Goal: Book appointment/travel/reservation

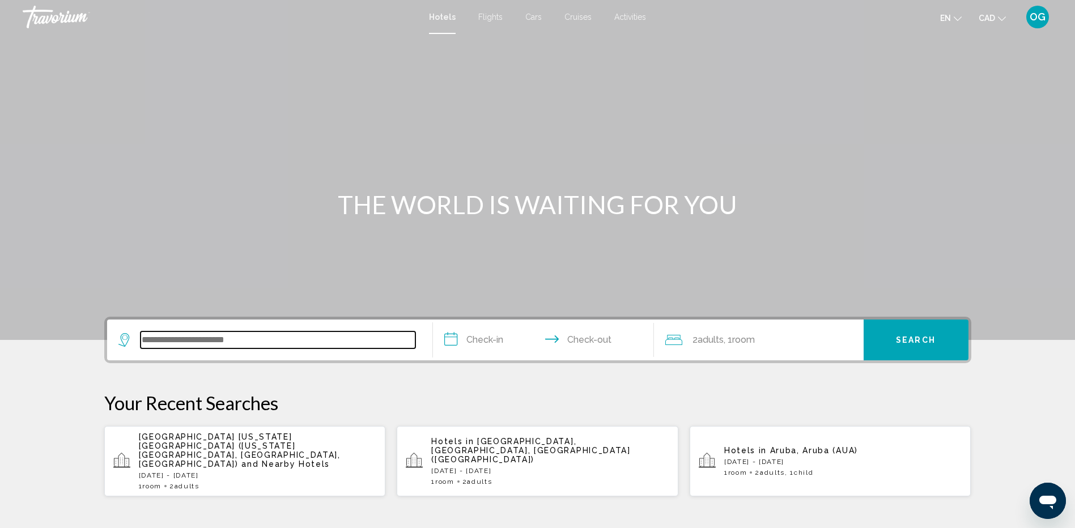
click at [158, 338] on input "Search widget" at bounding box center [278, 340] width 275 height 17
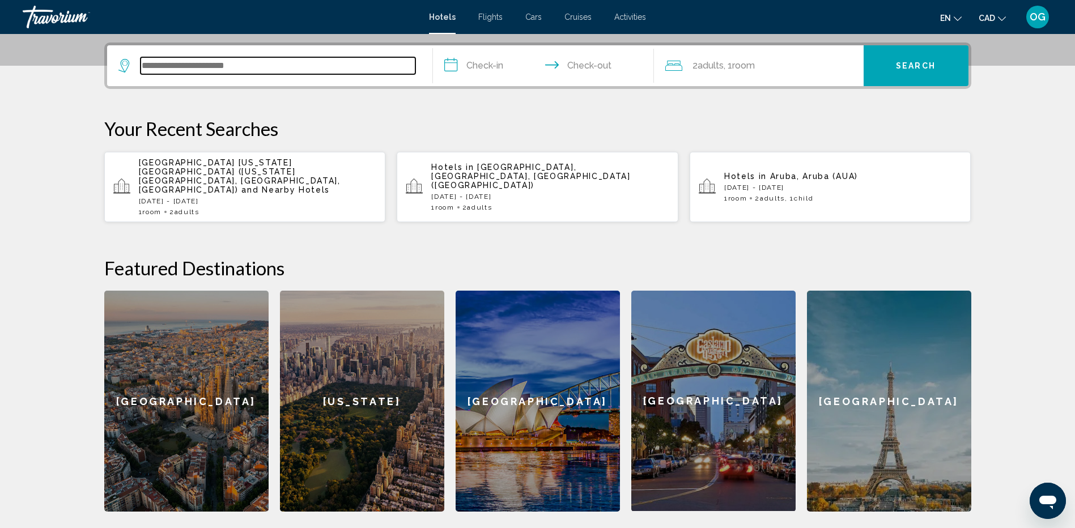
scroll to position [280, 0]
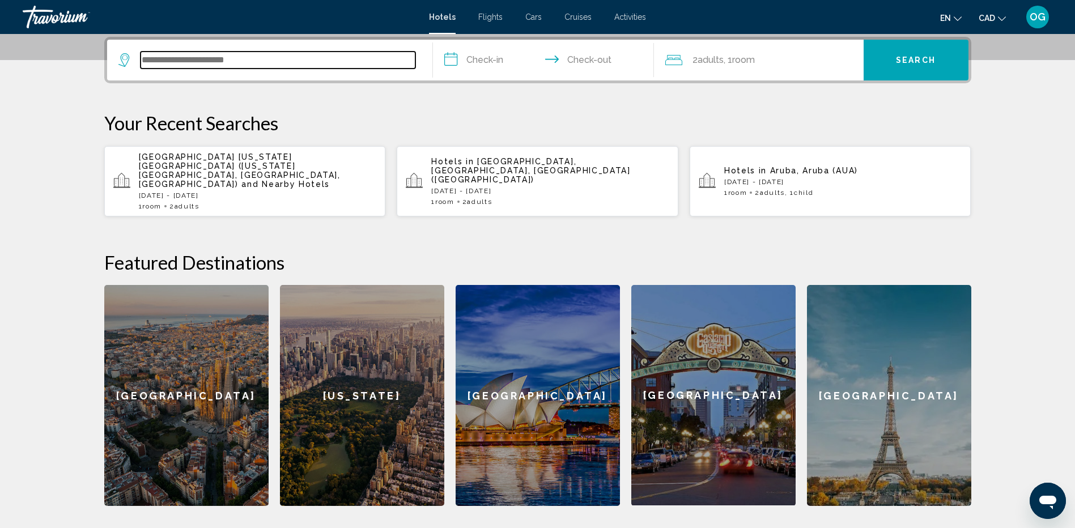
paste input "**********"
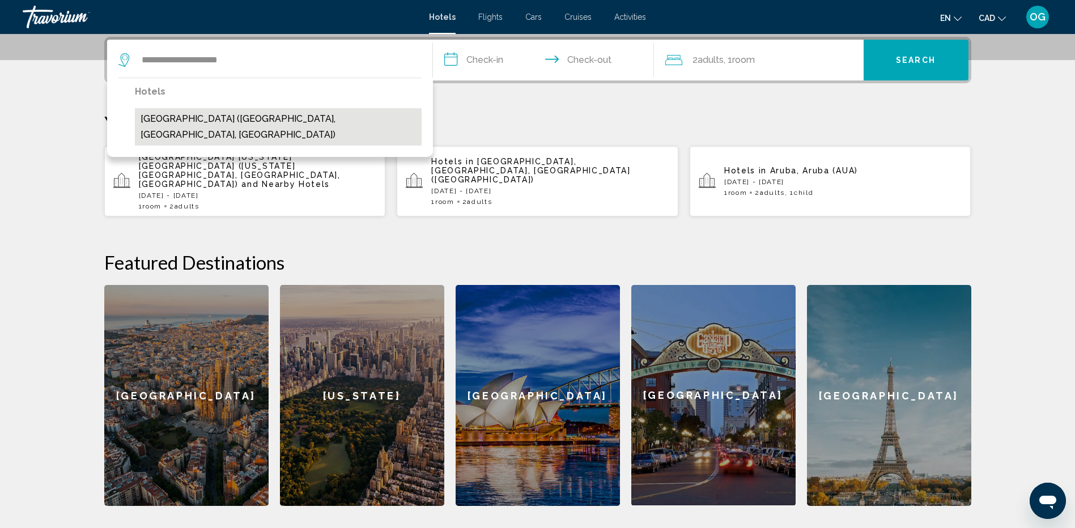
click at [271, 118] on button "Mackenzie Beach Resort (Tofino, BC, CA)" at bounding box center [278, 126] width 287 height 37
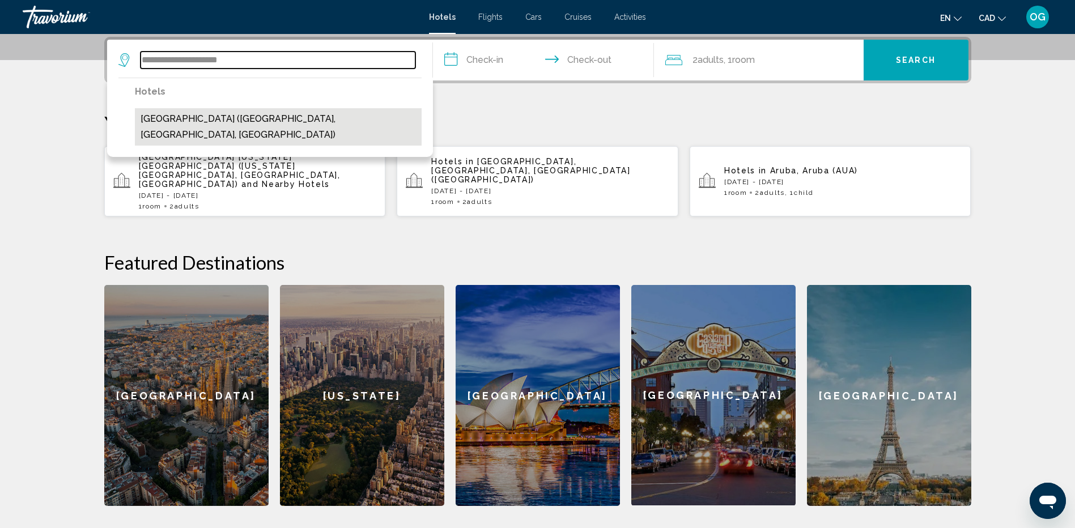
type input "**********"
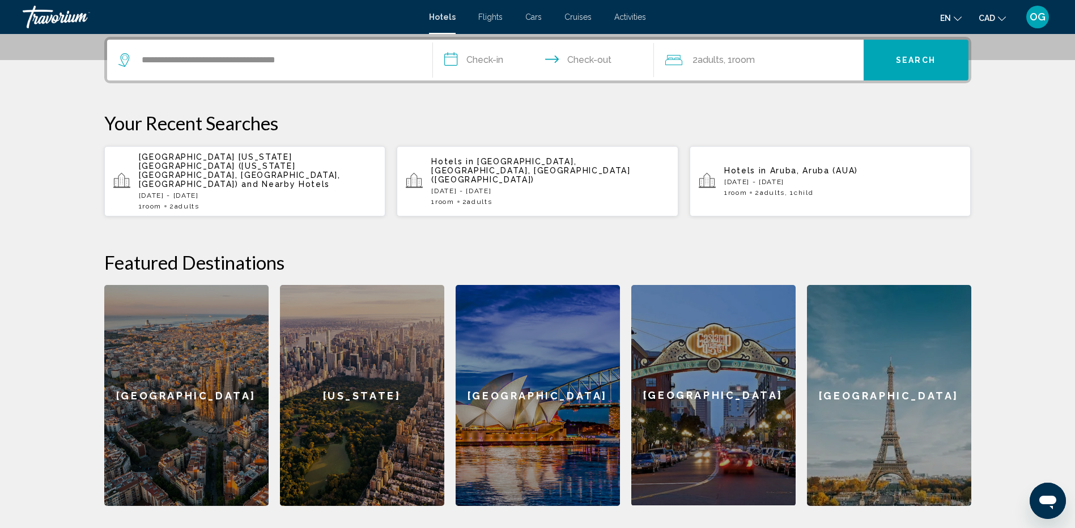
click at [482, 61] on input "**********" at bounding box center [546, 62] width 226 height 44
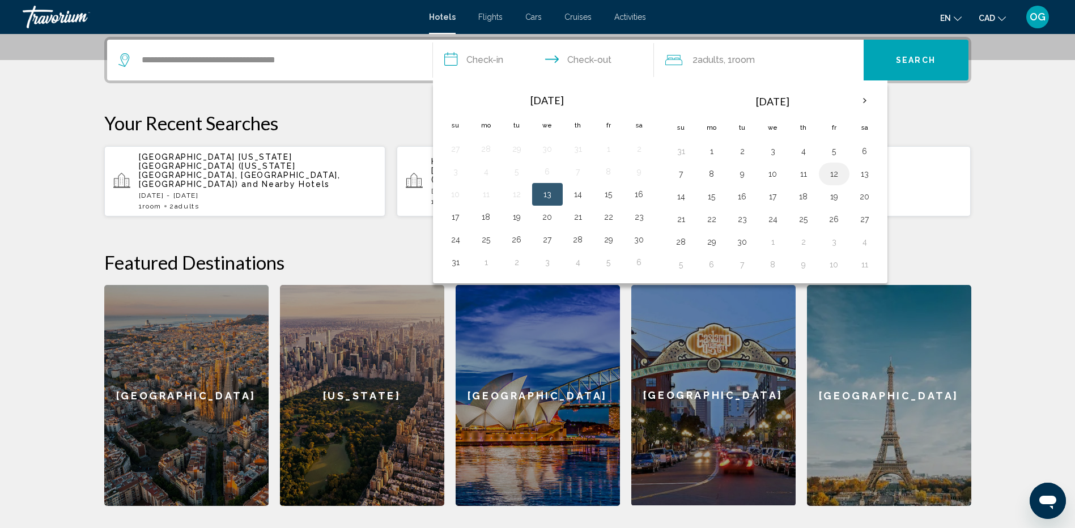
click at [838, 175] on button "12" at bounding box center [834, 174] width 18 height 16
click at [679, 196] on button "14" at bounding box center [681, 197] width 18 height 16
type input "**********"
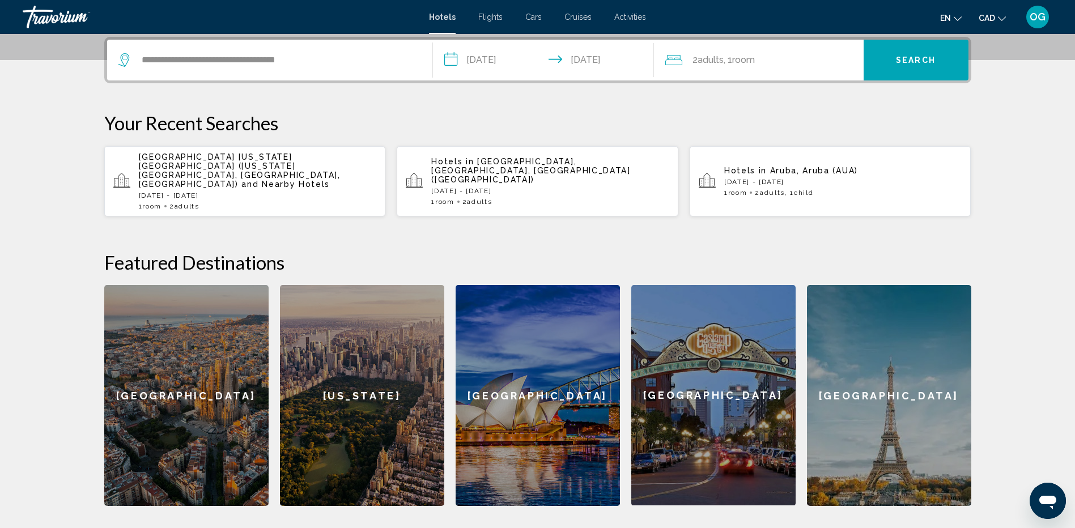
click at [926, 61] on span "Search" at bounding box center [916, 60] width 40 height 9
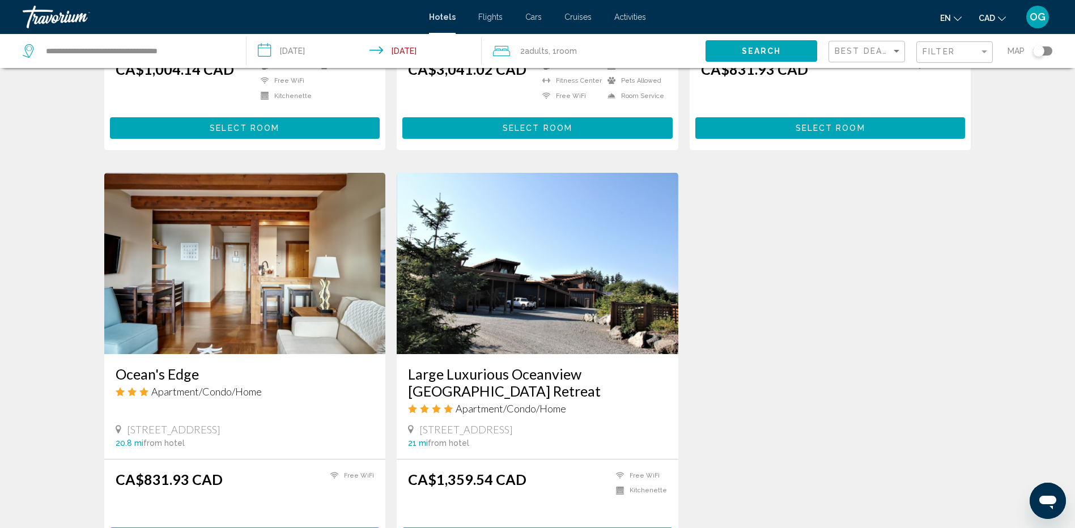
scroll to position [340, 0]
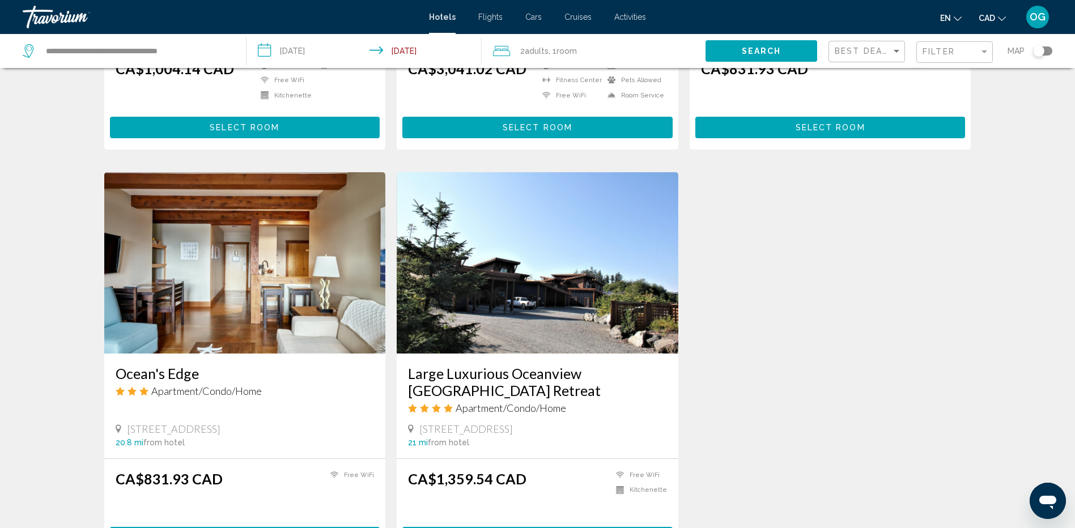
click at [552, 296] on img "Main content" at bounding box center [538, 262] width 282 height 181
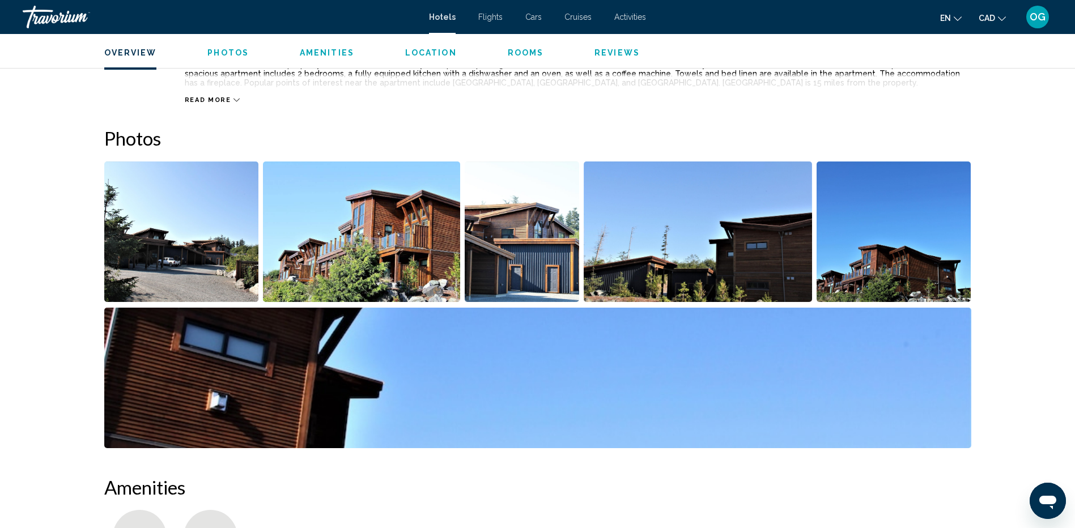
scroll to position [453, 0]
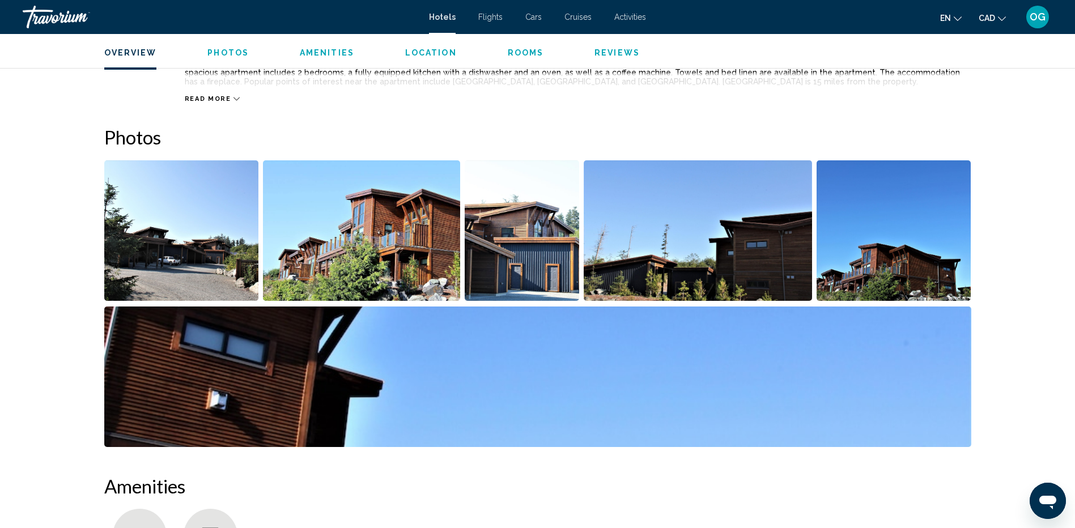
click at [226, 246] on img "Open full-screen image slider" at bounding box center [181, 230] width 155 height 141
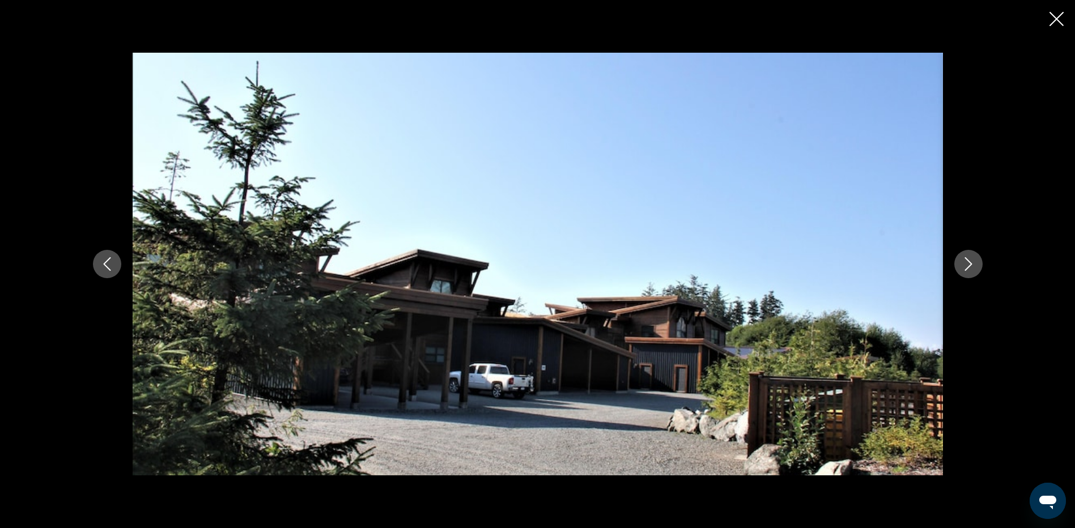
click at [972, 267] on icon "Next image" at bounding box center [969, 264] width 14 height 14
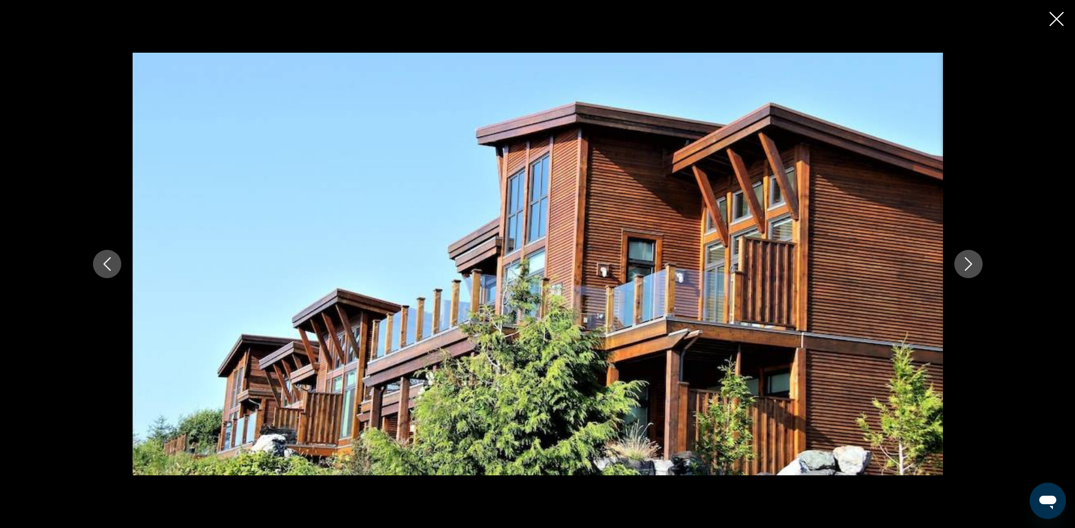
click at [969, 267] on icon "Next image" at bounding box center [969, 264] width 14 height 14
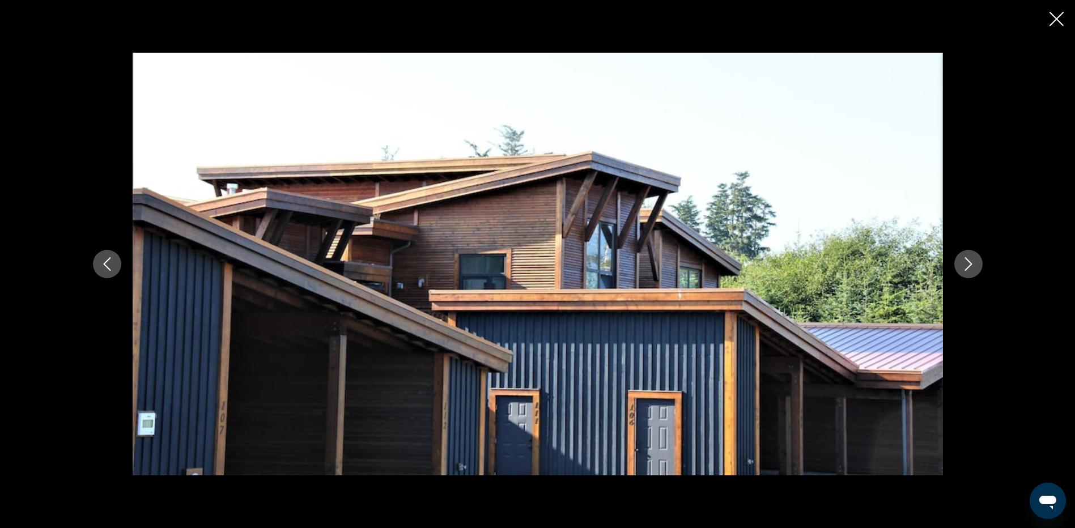
click at [969, 267] on icon "Next image" at bounding box center [969, 264] width 14 height 14
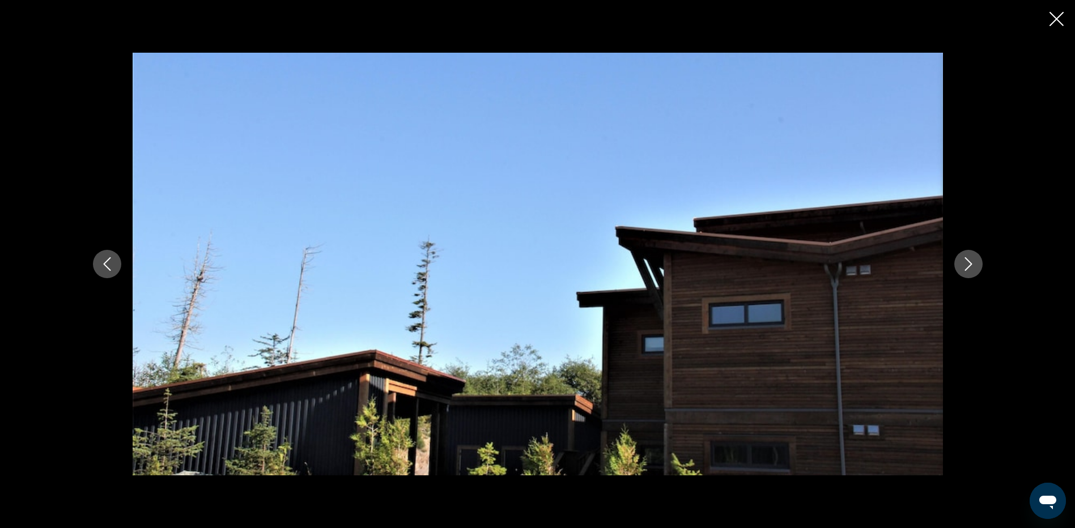
click at [968, 267] on icon "Next image" at bounding box center [968, 264] width 7 height 14
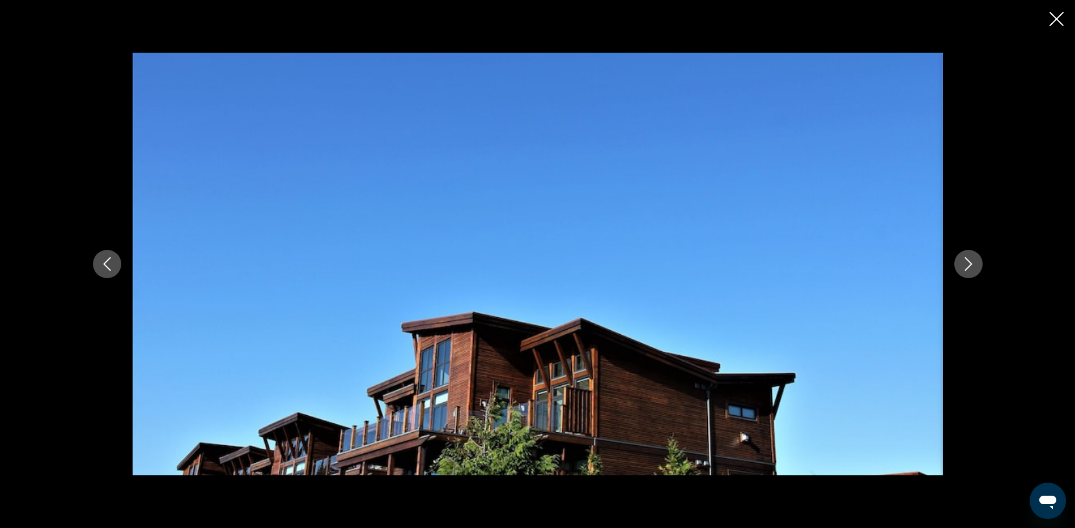
click at [968, 267] on icon "Next image" at bounding box center [968, 264] width 7 height 14
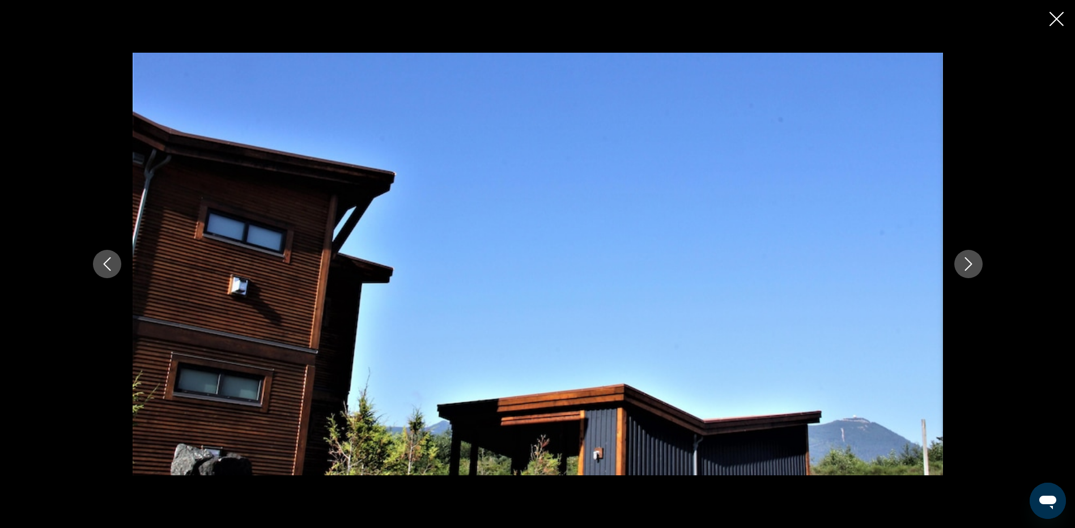
click at [970, 268] on icon "Next image" at bounding box center [969, 264] width 14 height 14
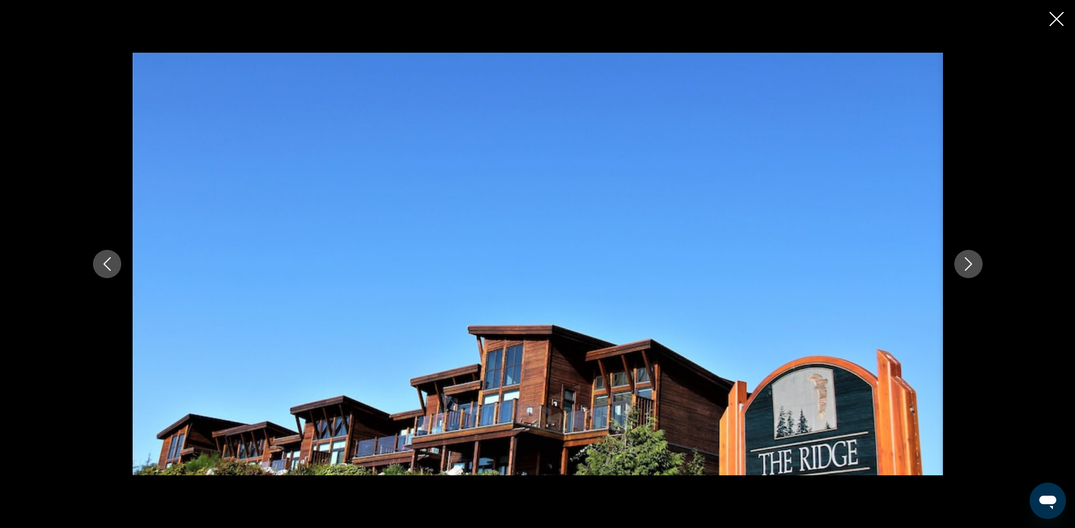
click at [965, 271] on button "Next image" at bounding box center [968, 264] width 28 height 28
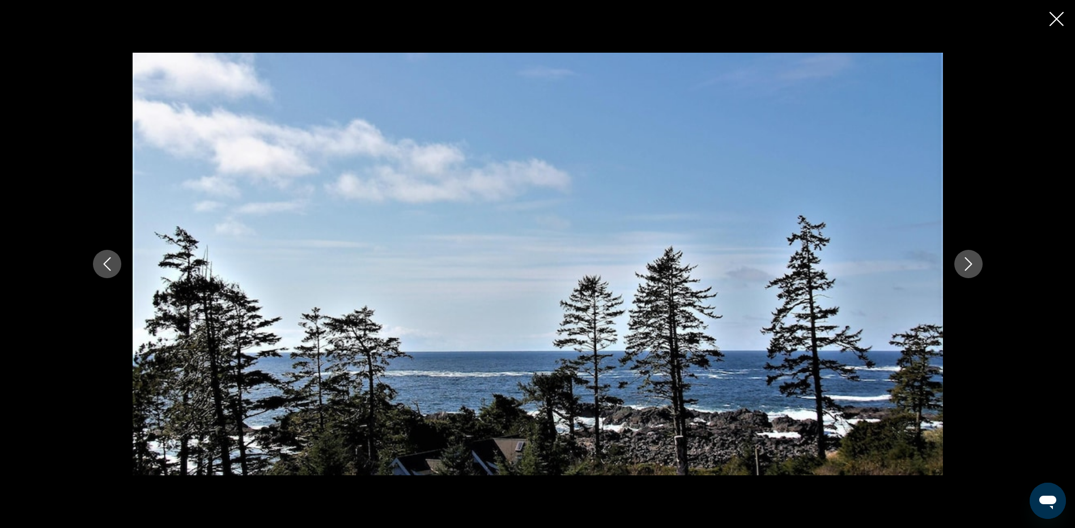
click at [965, 271] on button "Next image" at bounding box center [968, 264] width 28 height 28
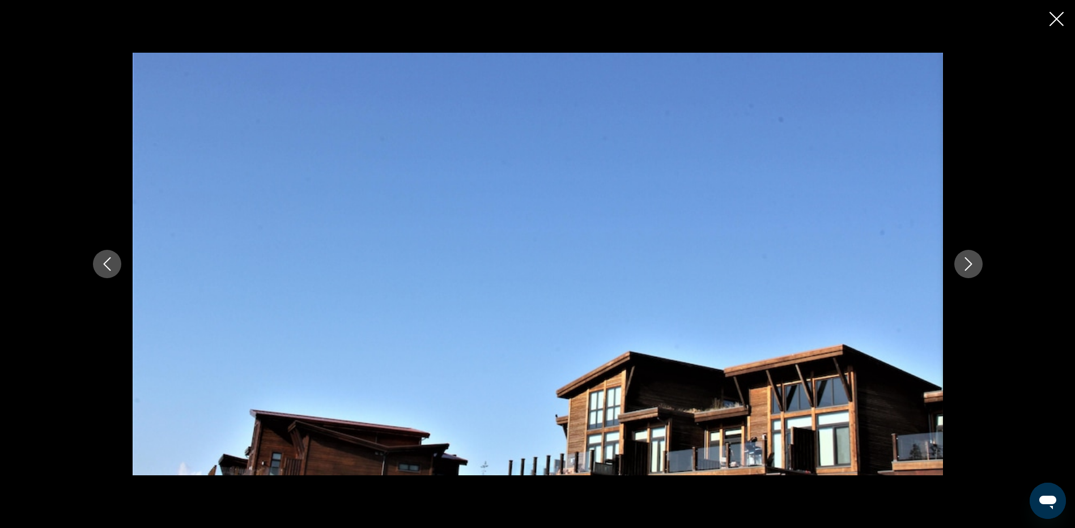
click at [966, 272] on button "Next image" at bounding box center [968, 264] width 28 height 28
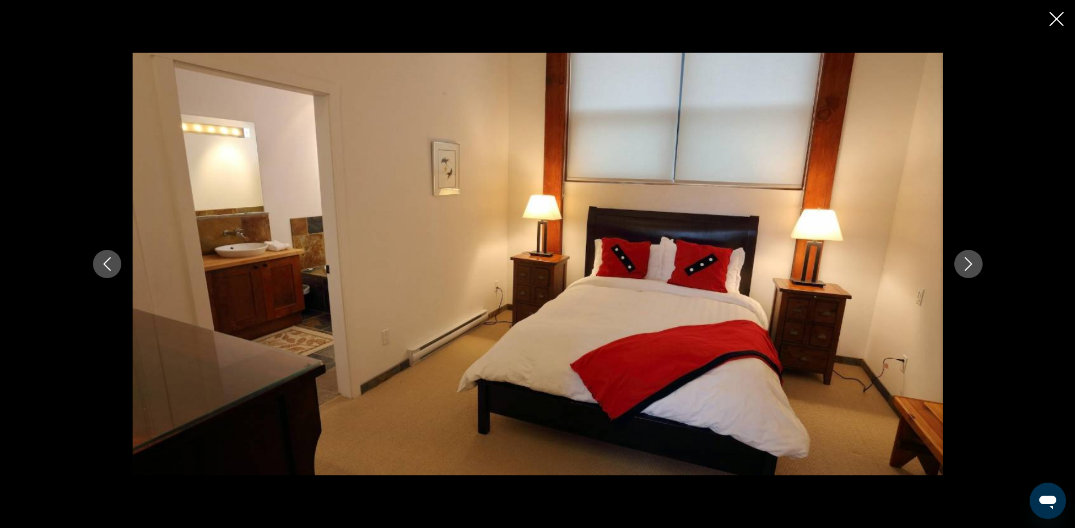
click at [967, 270] on icon "Next image" at bounding box center [969, 264] width 14 height 14
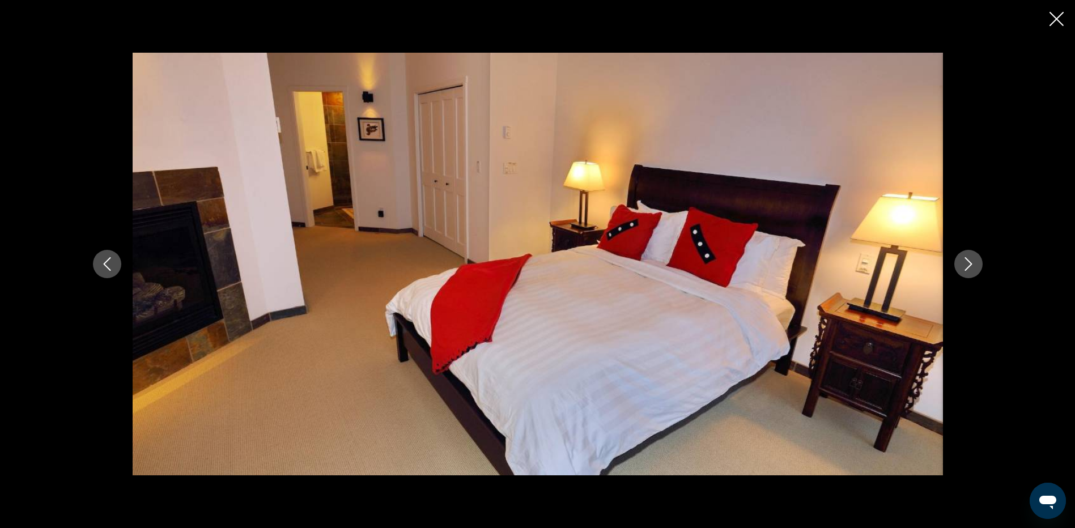
click at [967, 270] on icon "Next image" at bounding box center [969, 264] width 14 height 14
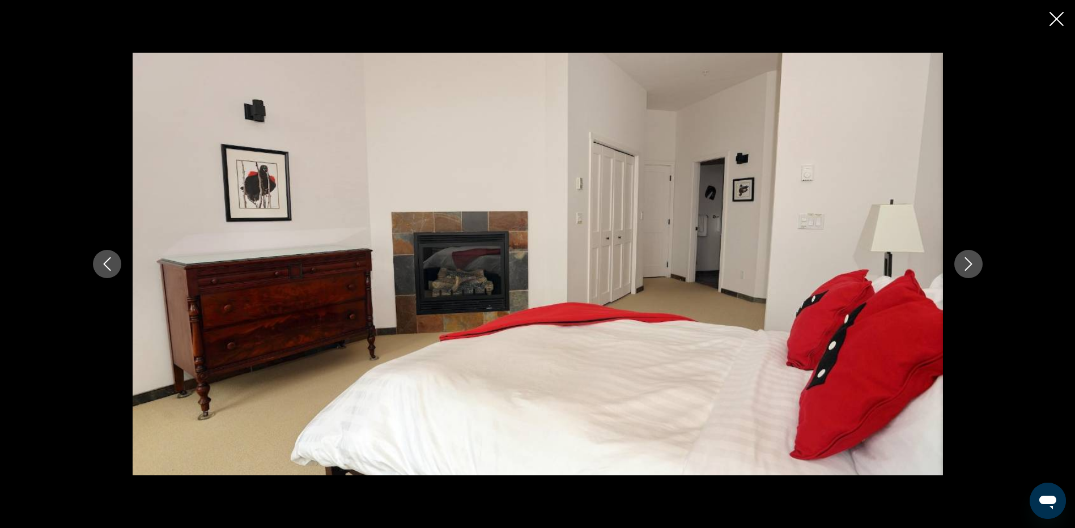
click at [967, 270] on icon "Next image" at bounding box center [969, 264] width 14 height 14
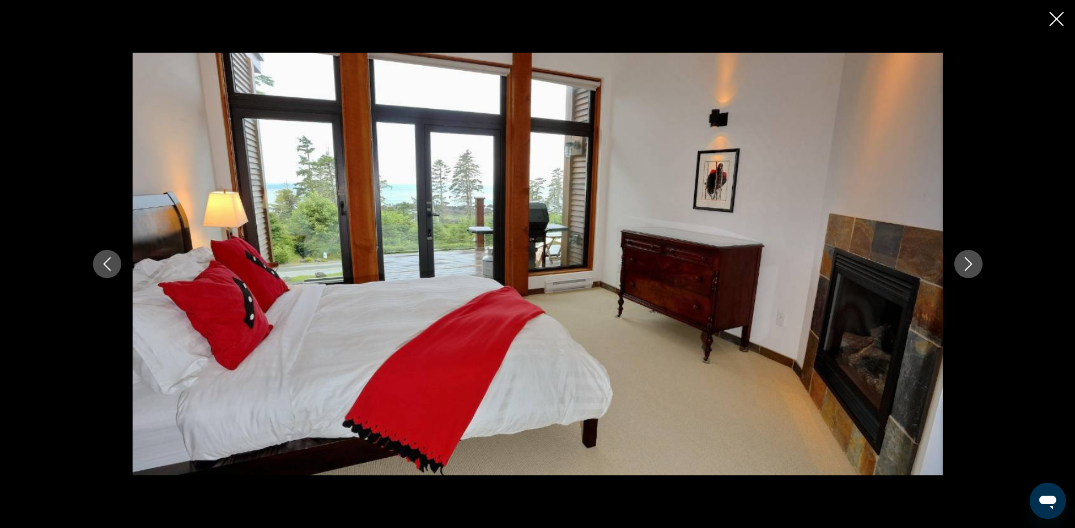
click at [967, 270] on icon "Next image" at bounding box center [969, 264] width 14 height 14
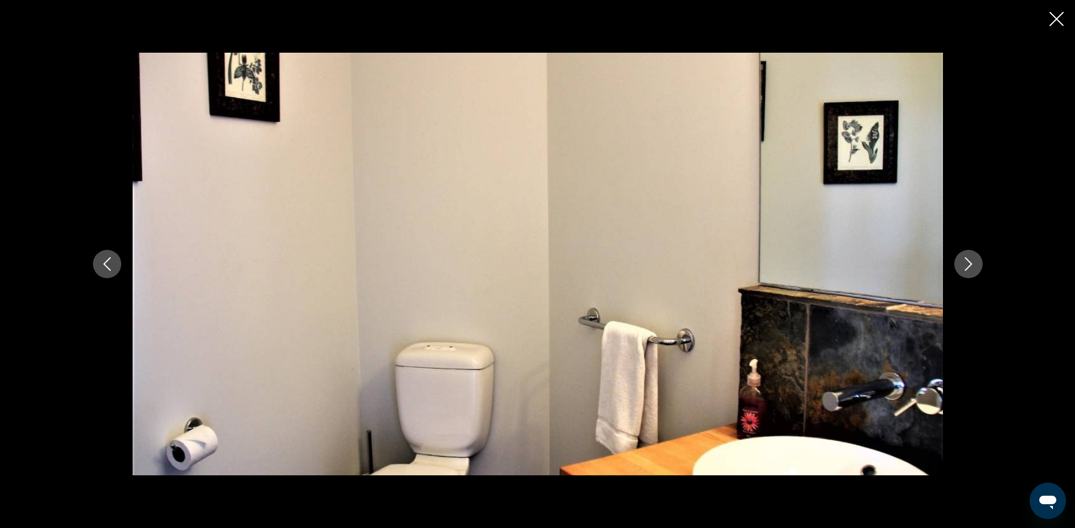
click at [967, 270] on icon "Next image" at bounding box center [969, 264] width 14 height 14
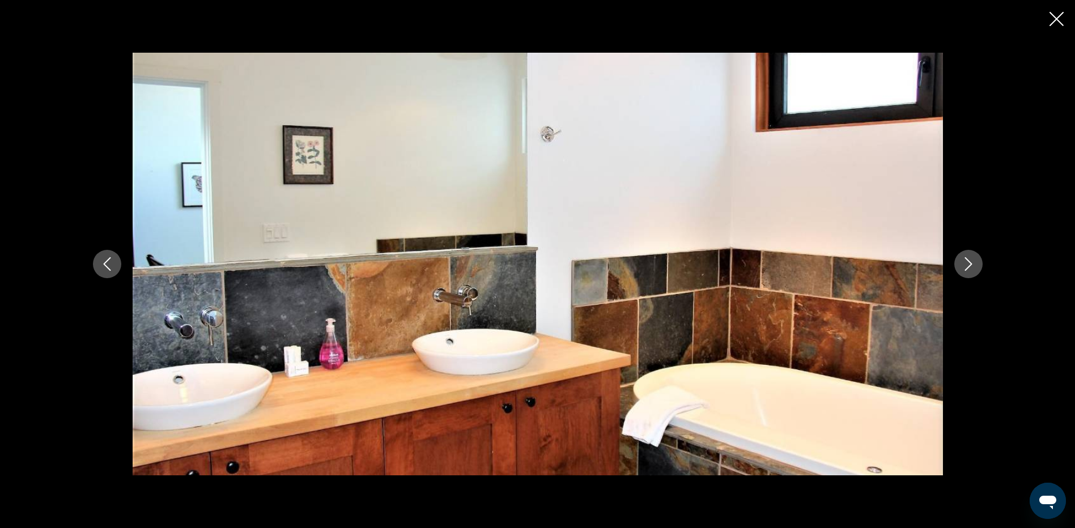
click at [967, 270] on icon "Next image" at bounding box center [969, 264] width 14 height 14
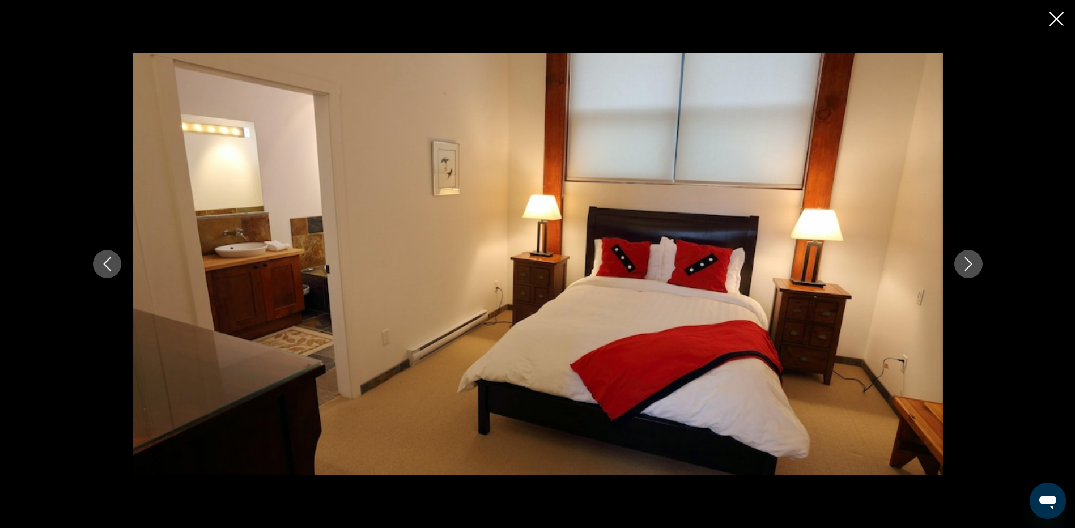
click at [967, 270] on icon "Next image" at bounding box center [969, 264] width 14 height 14
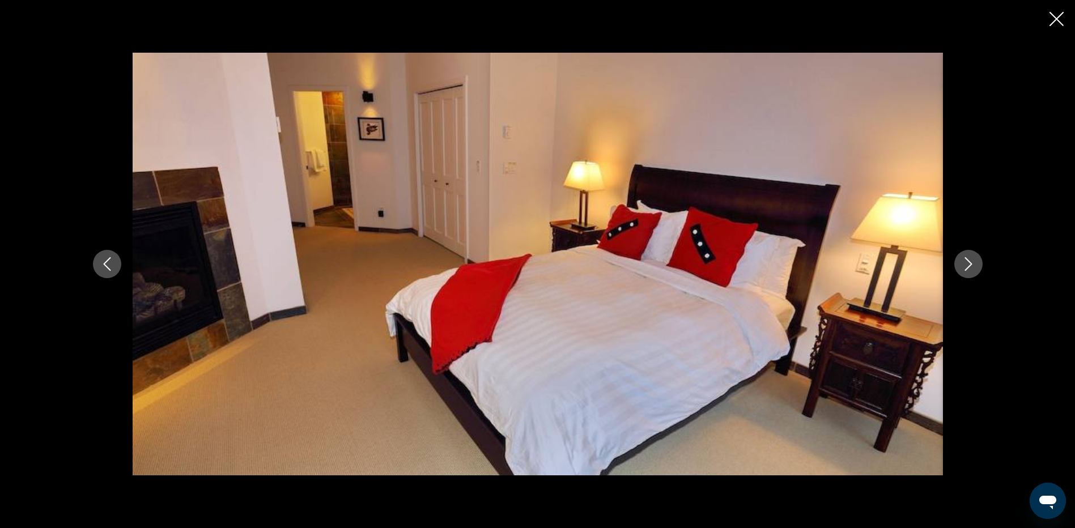
click at [1056, 20] on icon "Close slideshow" at bounding box center [1057, 19] width 14 height 14
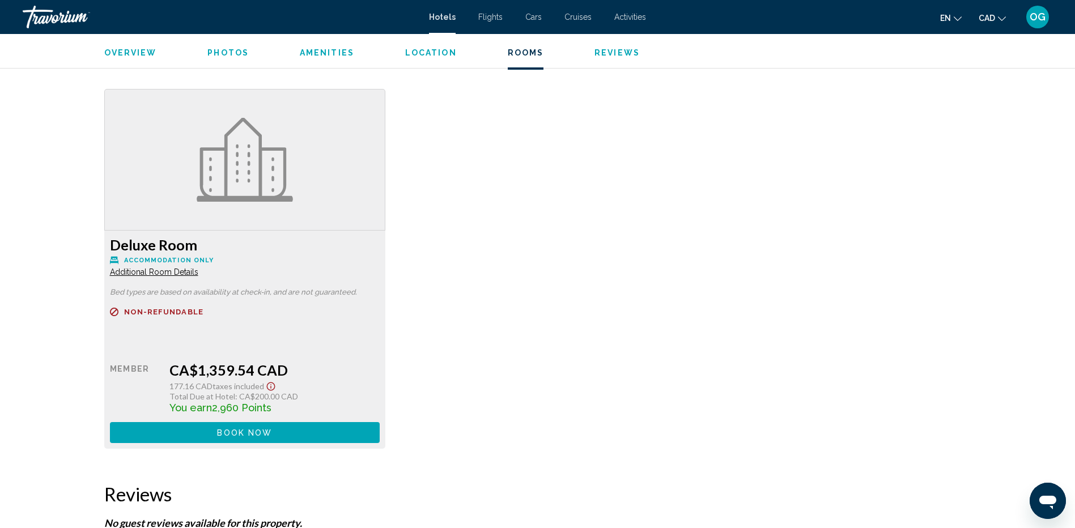
scroll to position [1473, 0]
click at [185, 273] on span "Additional Room Details" at bounding box center [154, 271] width 88 height 9
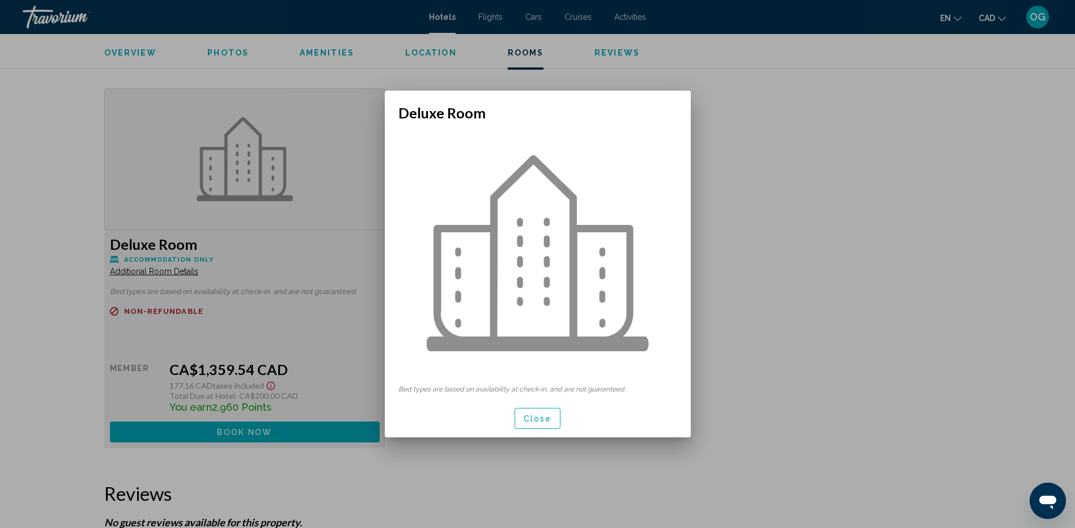
click at [532, 418] on span "Close" at bounding box center [538, 418] width 28 height 9
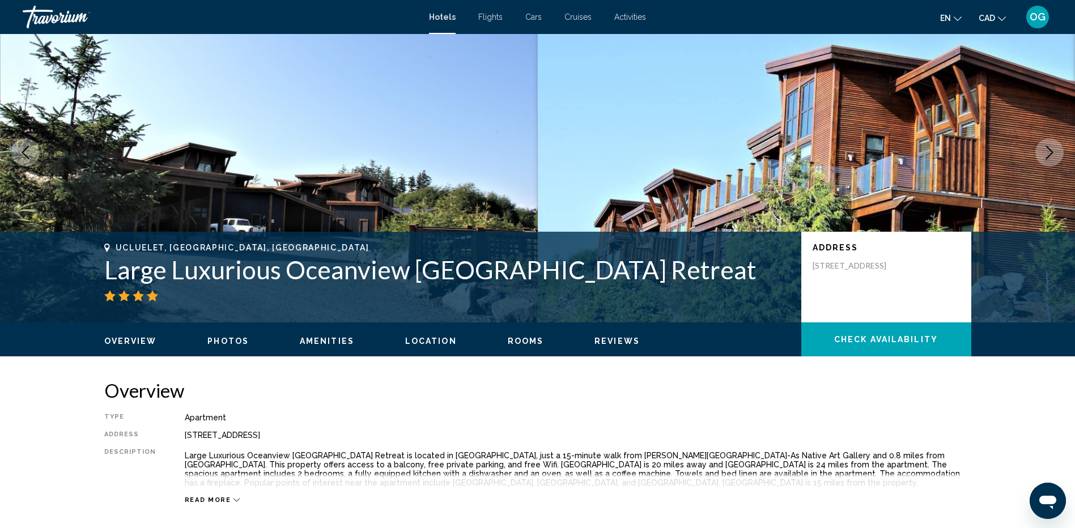
scroll to position [49, 0]
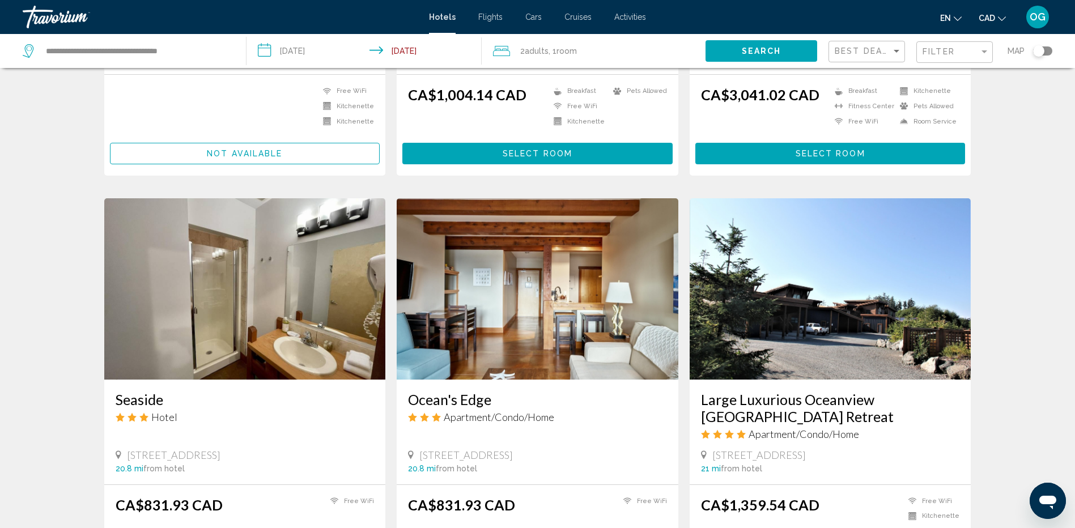
scroll to position [340, 0]
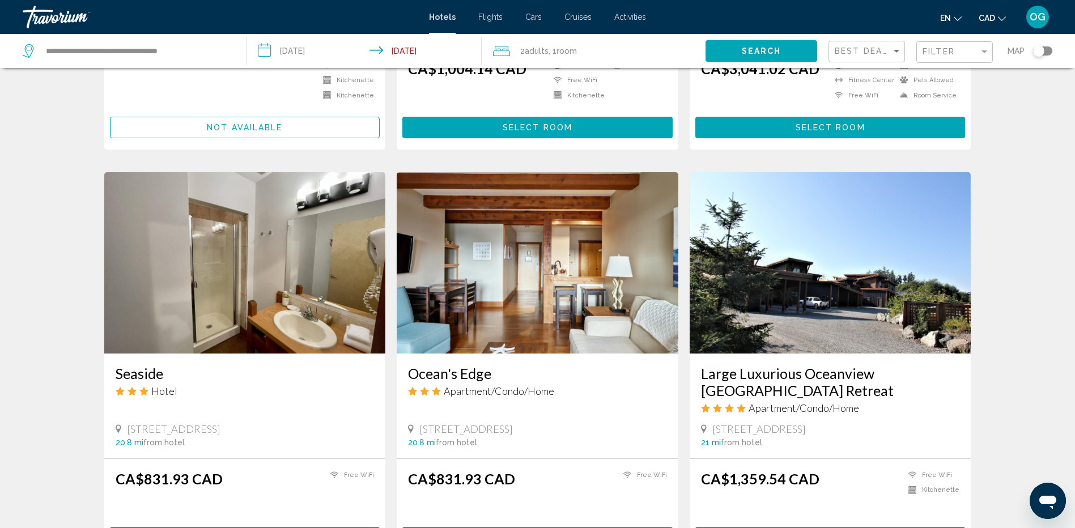
click at [521, 301] on img "Main content" at bounding box center [538, 262] width 282 height 181
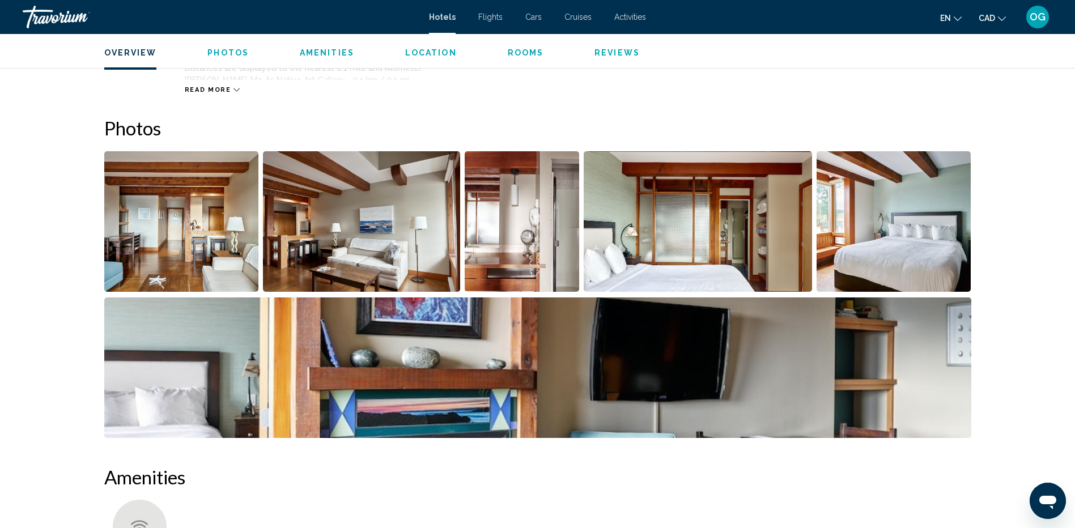
scroll to position [449, 0]
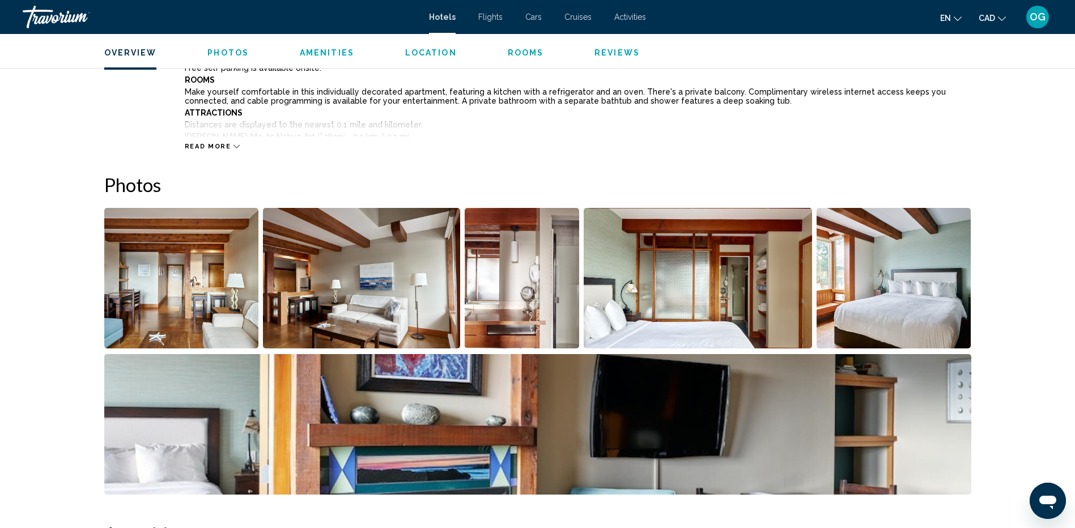
click at [236, 286] on img "Open full-screen image slider" at bounding box center [181, 278] width 155 height 141
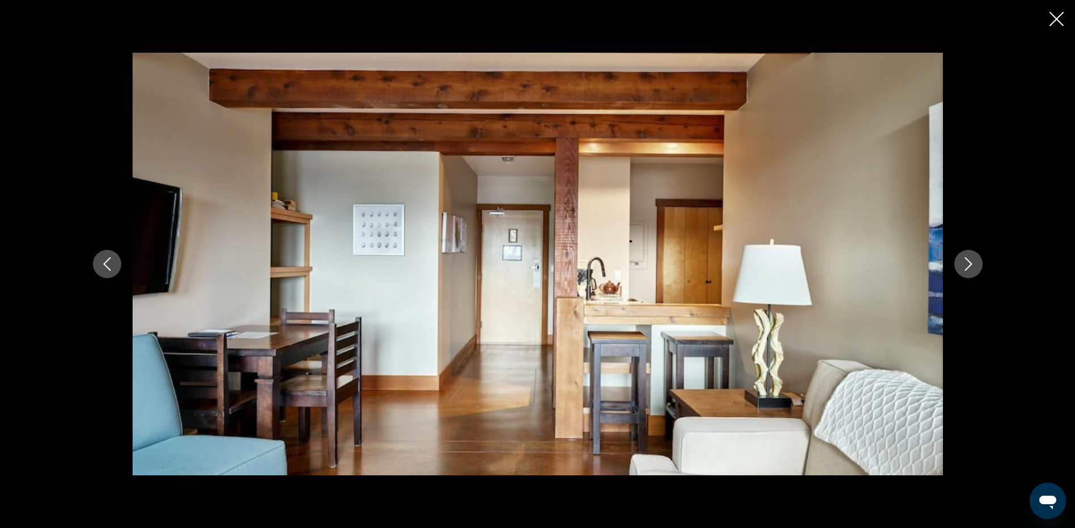
click at [971, 265] on icon "Next image" at bounding box center [968, 264] width 7 height 14
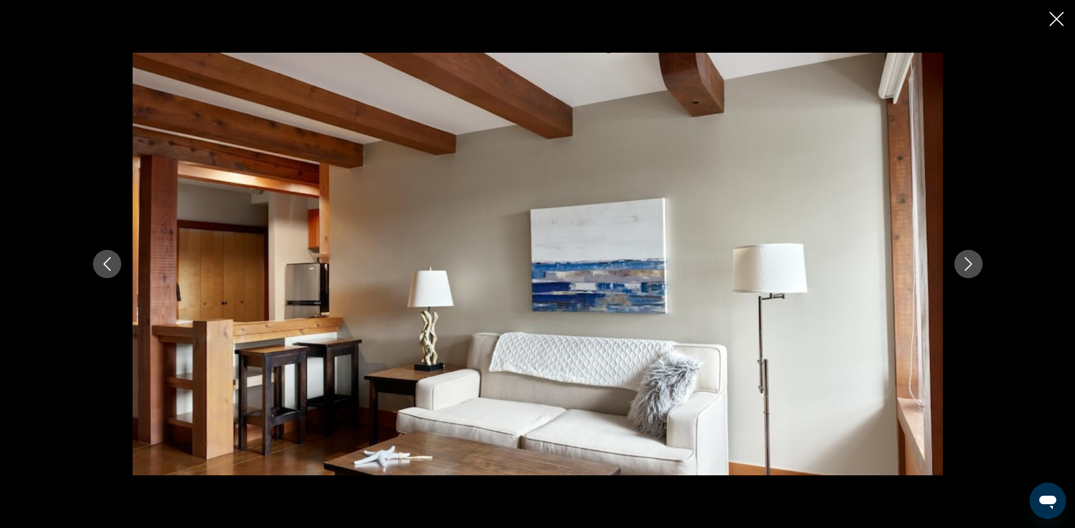
click at [971, 265] on icon "Next image" at bounding box center [968, 264] width 7 height 14
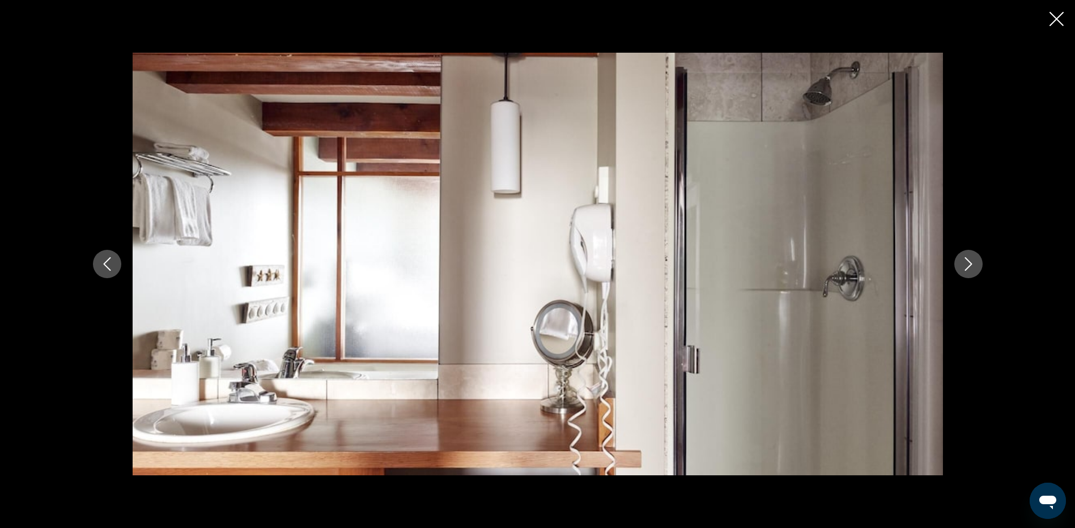
click at [971, 265] on icon "Next image" at bounding box center [968, 264] width 7 height 14
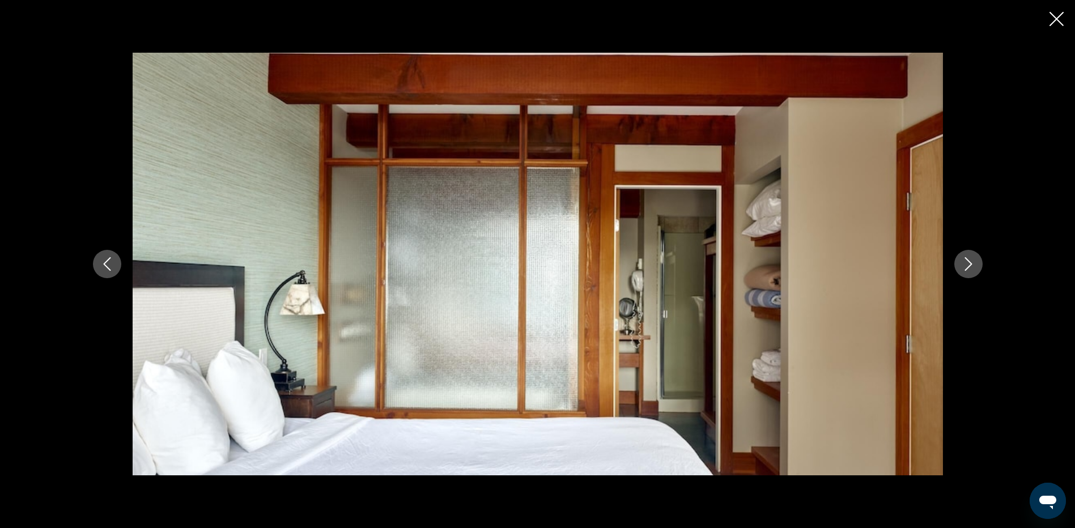
click at [971, 265] on icon "Next image" at bounding box center [968, 264] width 7 height 14
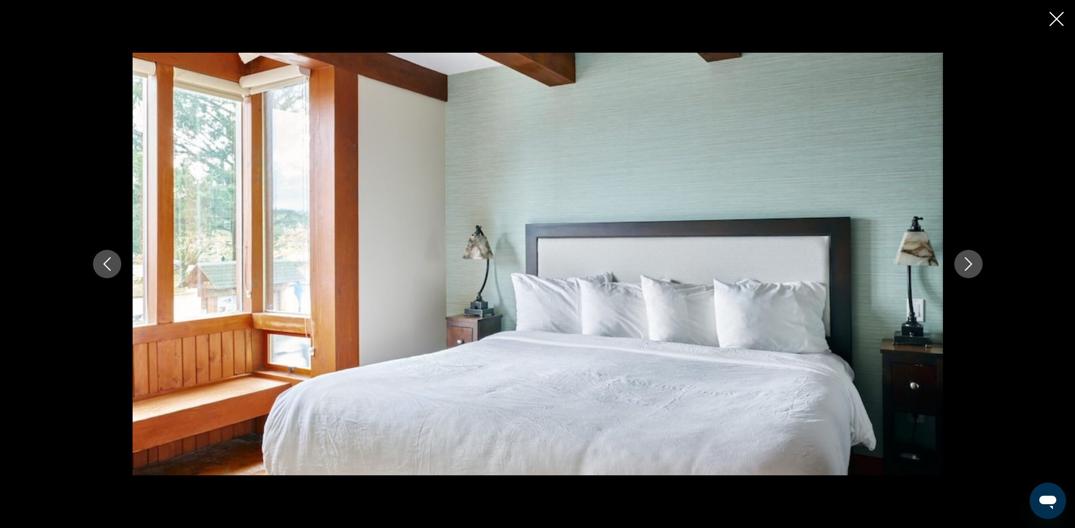
click at [971, 265] on icon "Next image" at bounding box center [968, 264] width 7 height 14
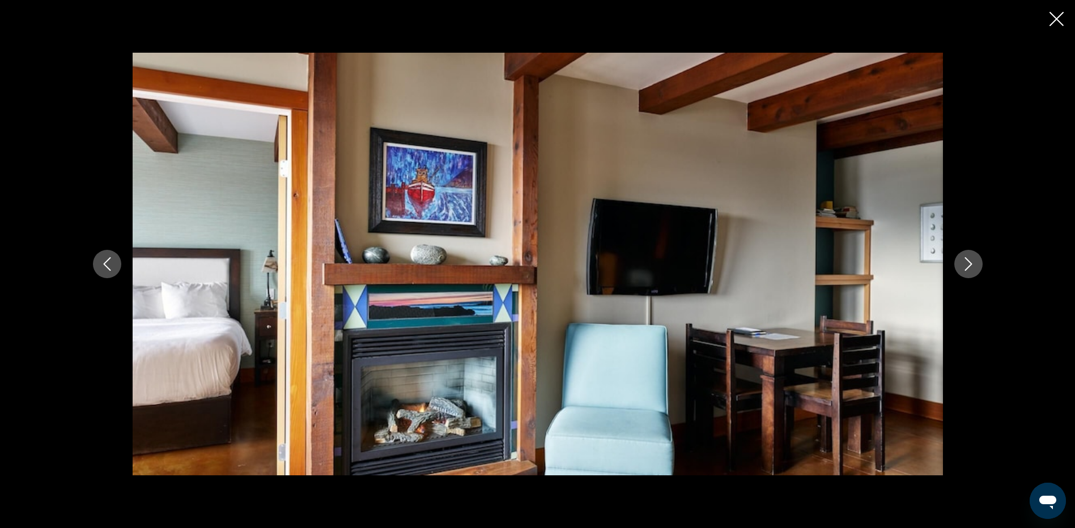
click at [971, 265] on icon "Next image" at bounding box center [968, 264] width 7 height 14
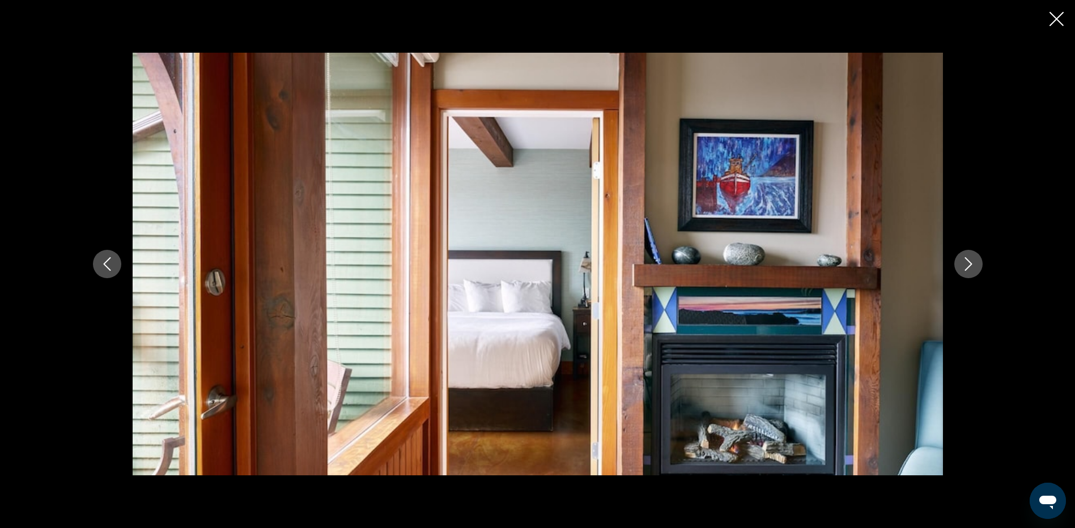
click at [971, 265] on icon "Next image" at bounding box center [968, 264] width 7 height 14
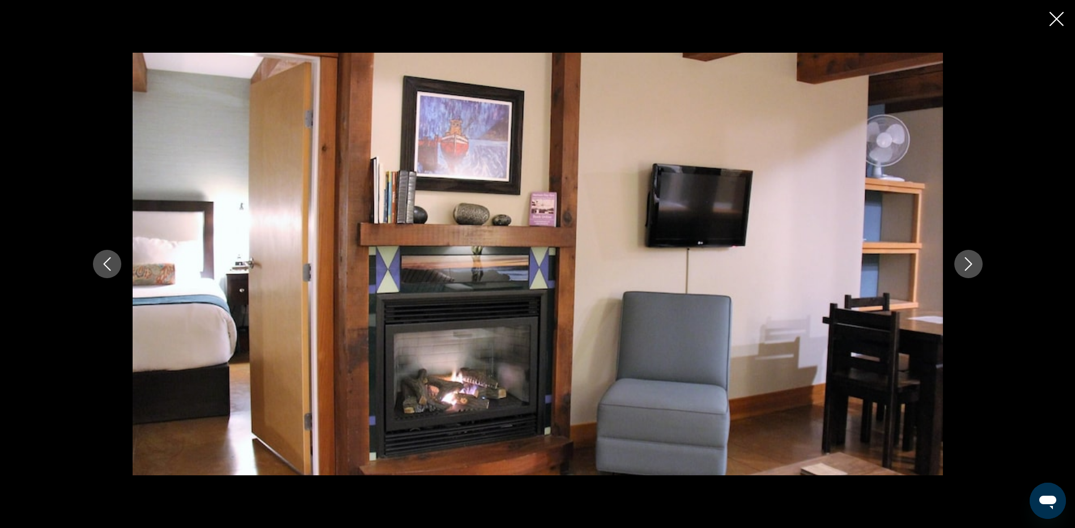
click at [971, 265] on icon "Next image" at bounding box center [968, 264] width 7 height 14
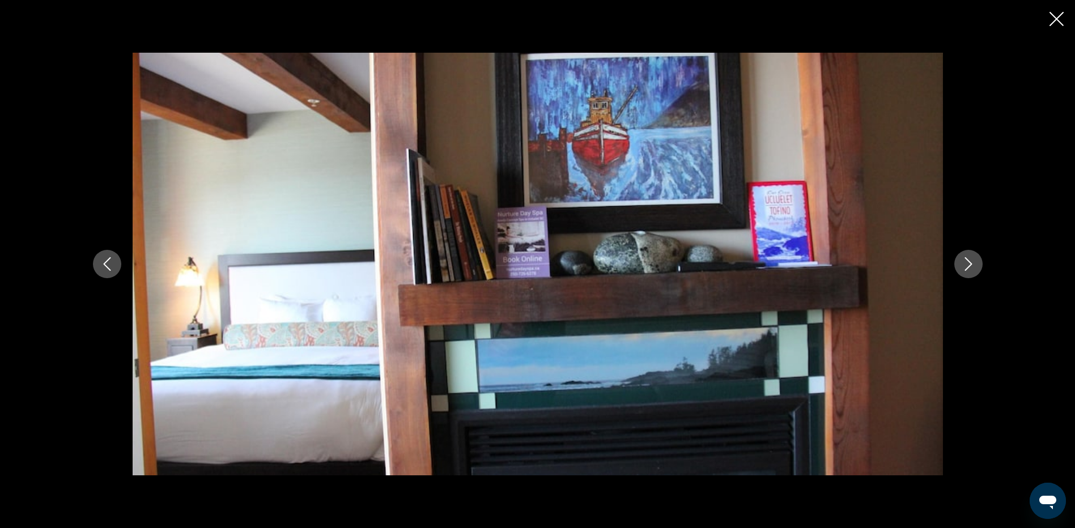
click at [971, 265] on icon "Next image" at bounding box center [968, 264] width 7 height 14
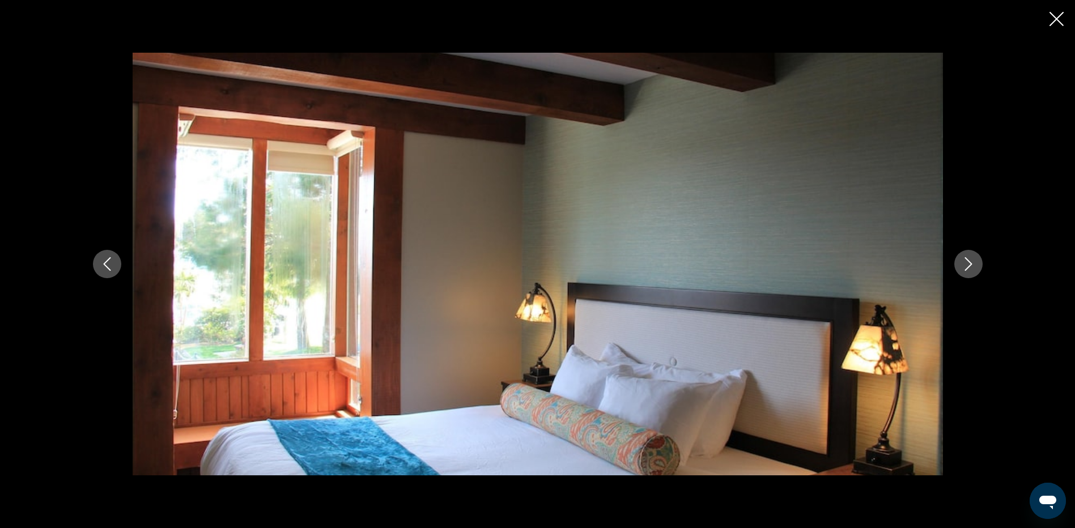
click at [971, 265] on icon "Next image" at bounding box center [968, 264] width 7 height 14
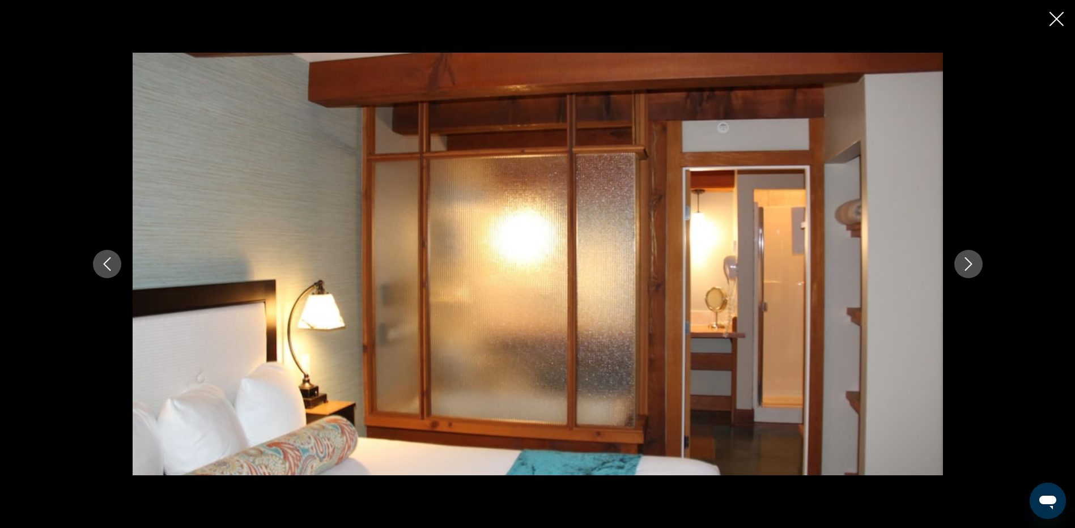
click at [971, 265] on icon "Next image" at bounding box center [968, 264] width 7 height 14
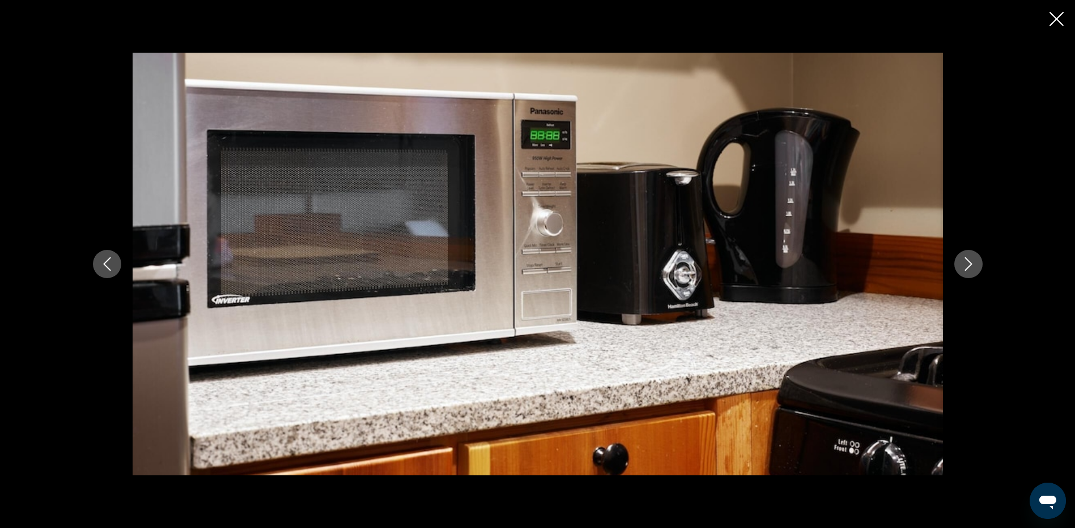
click at [971, 265] on icon "Next image" at bounding box center [968, 264] width 7 height 14
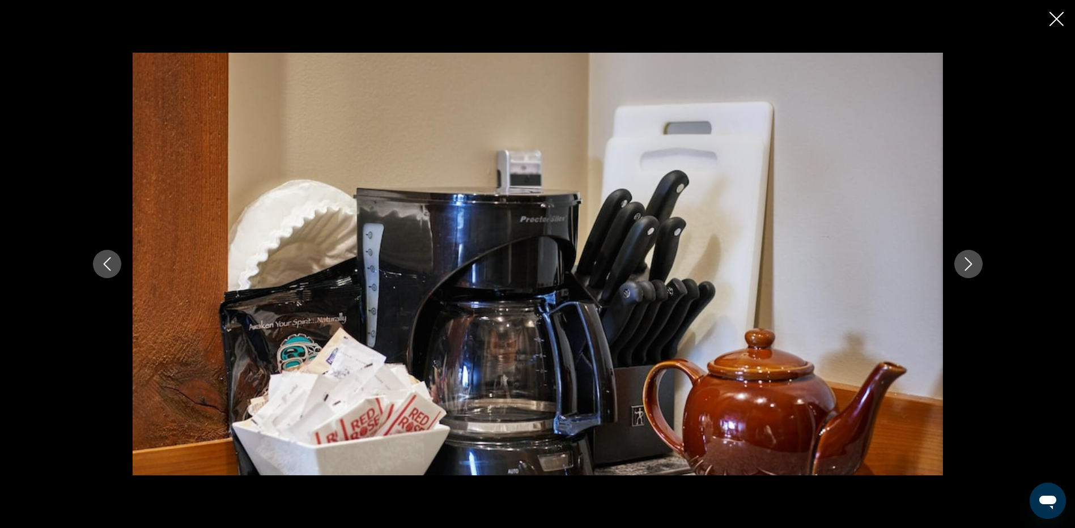
click at [971, 265] on icon "Next image" at bounding box center [968, 264] width 7 height 14
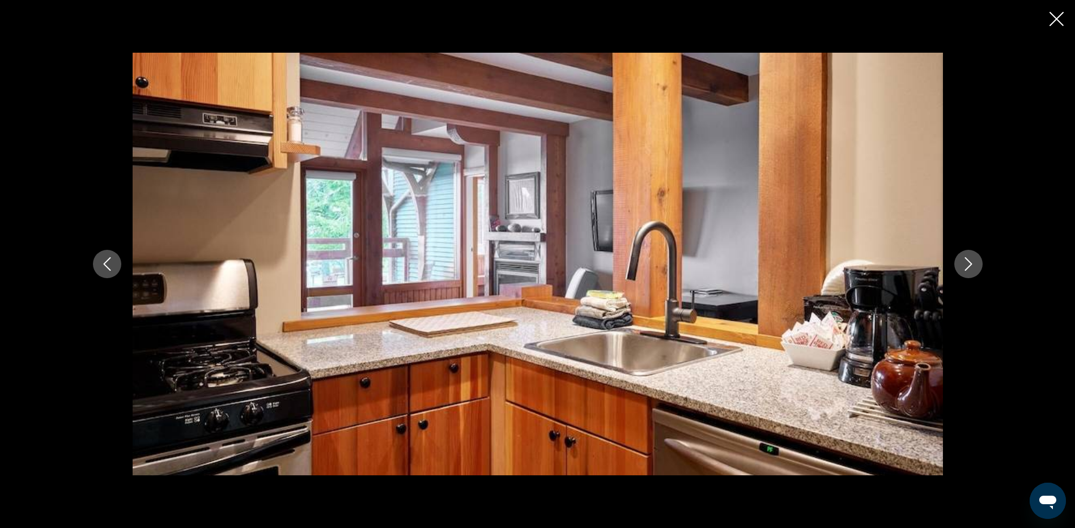
click at [1060, 23] on icon "Close slideshow" at bounding box center [1057, 19] width 14 height 14
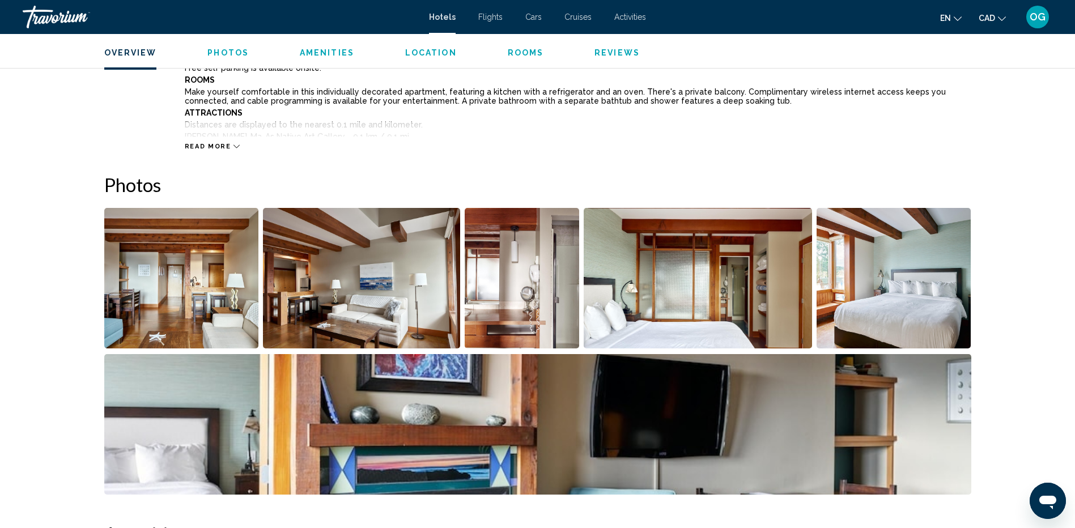
click at [211, 303] on img "Open full-screen image slider" at bounding box center [181, 278] width 155 height 141
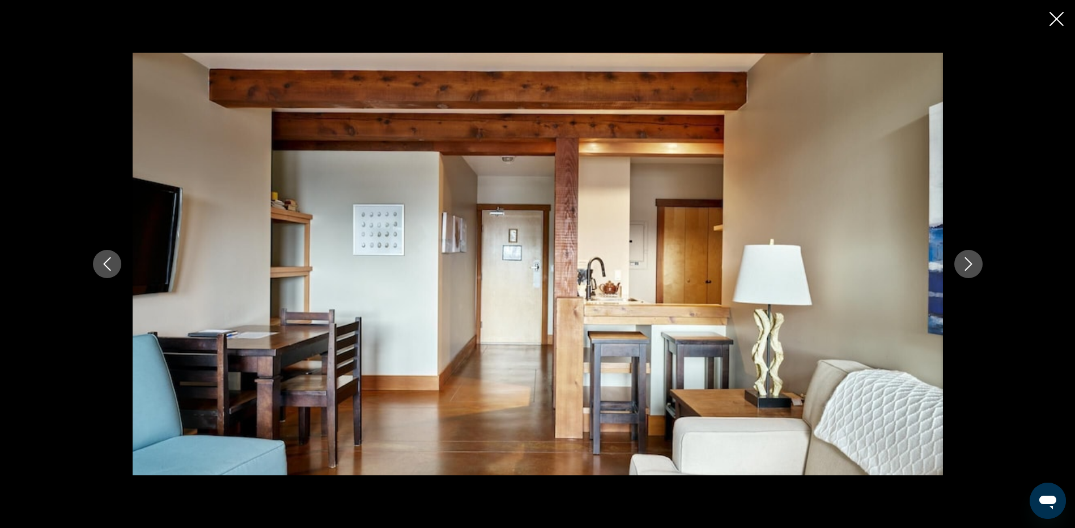
click at [1053, 23] on icon "Close slideshow" at bounding box center [1057, 19] width 14 height 14
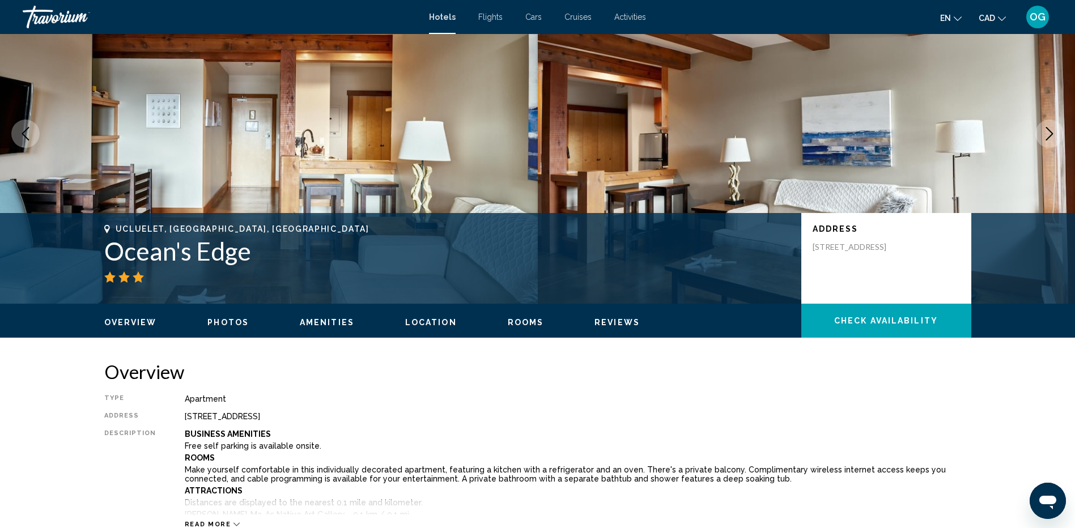
scroll to position [52, 0]
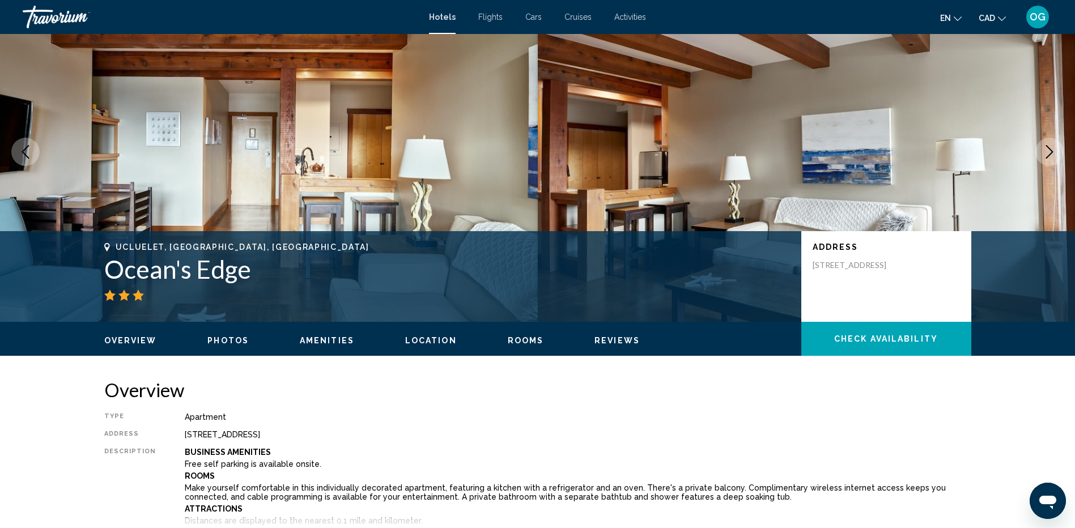
drag, startPoint x: 252, startPoint y: 265, endPoint x: 111, endPoint y: 268, distance: 141.1
click at [111, 268] on h1 "Ocean's Edge" at bounding box center [447, 268] width 686 height 29
copy h1 "Ocean's Edge"
drag, startPoint x: 377, startPoint y: 435, endPoint x: 181, endPoint y: 430, distance: 195.6
click at [185, 430] on div "1645 Cedar Road #211, Ucluelet BC V0R3A0, Canada" at bounding box center [578, 434] width 787 height 9
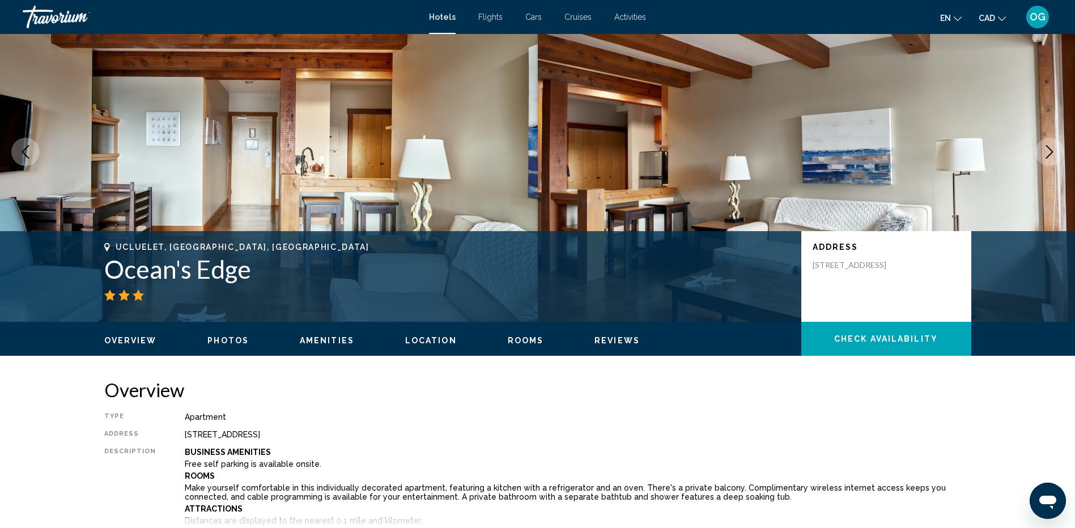
copy div "1645 Cedar Road #211, Ucluelet BC V0R3A0, Canada"
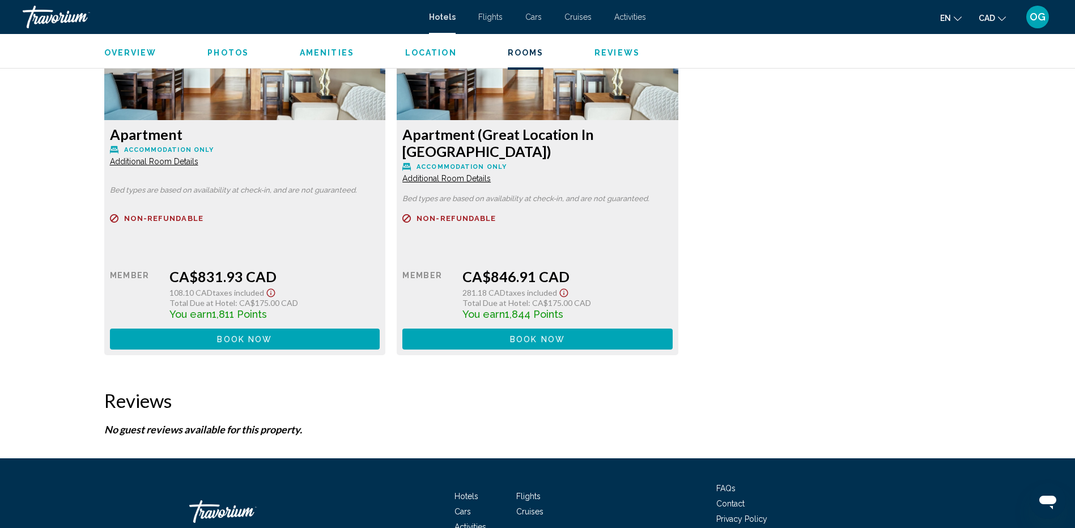
scroll to position [1526, 0]
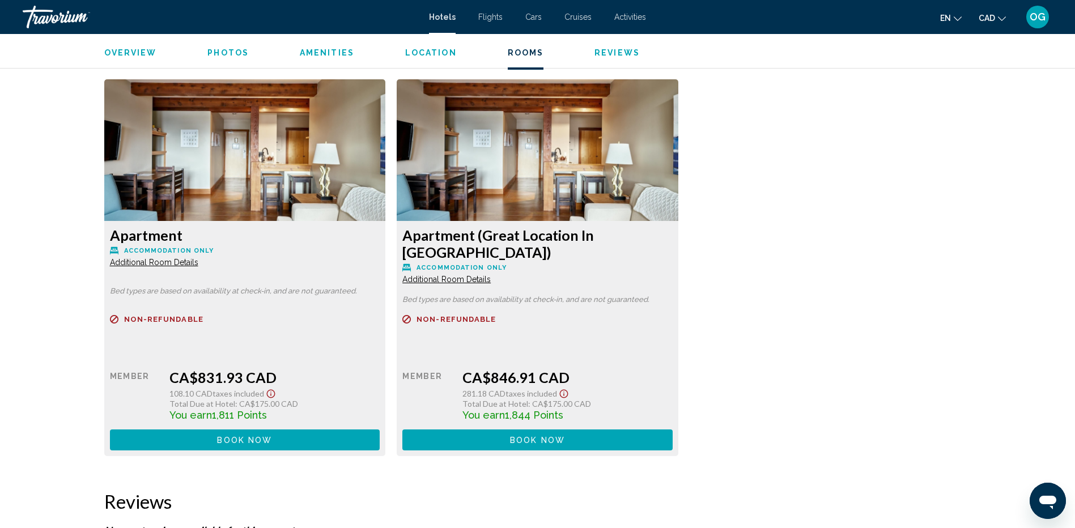
click at [176, 262] on span "Additional Room Details" at bounding box center [154, 262] width 88 height 9
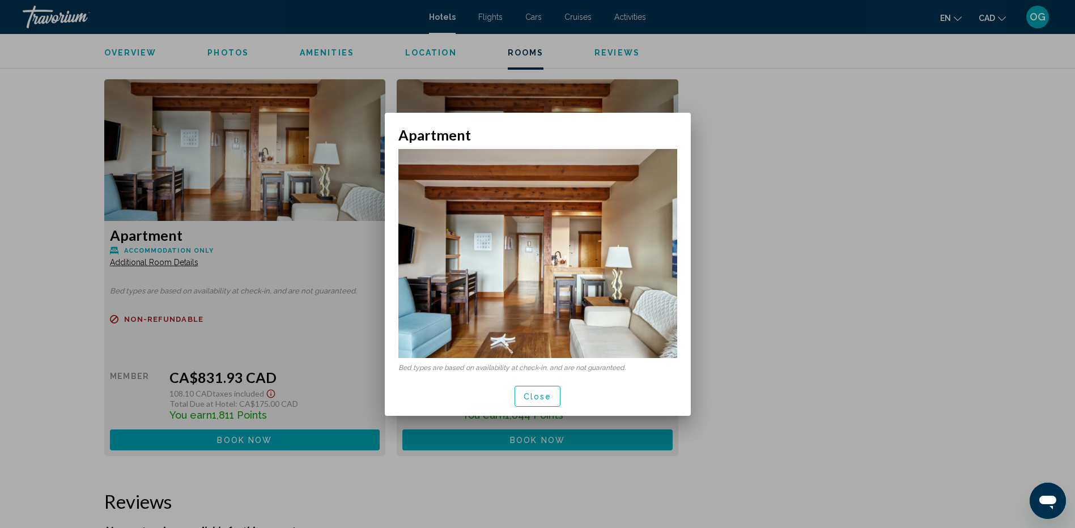
scroll to position [0, 0]
click at [536, 397] on span "Close" at bounding box center [538, 396] width 28 height 9
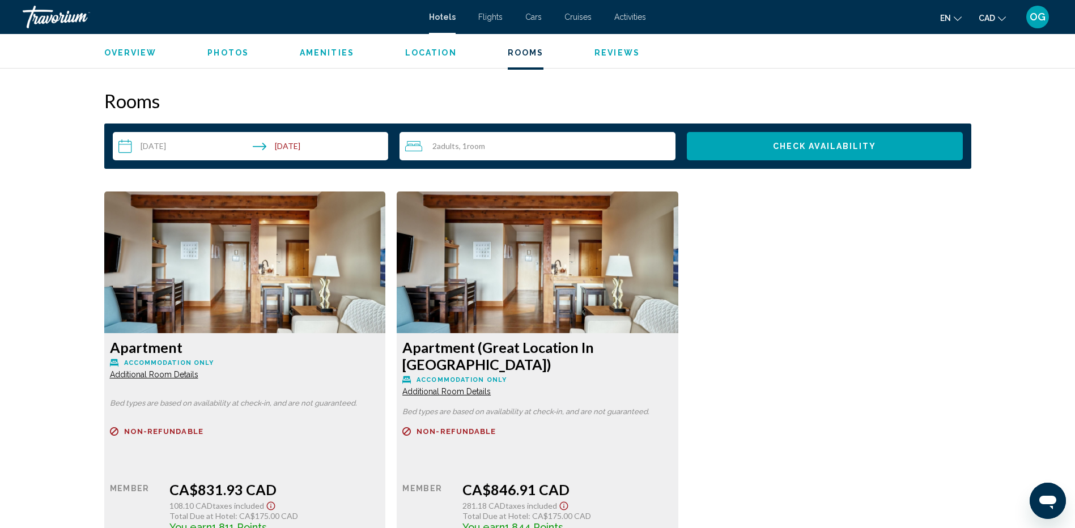
scroll to position [1412, 0]
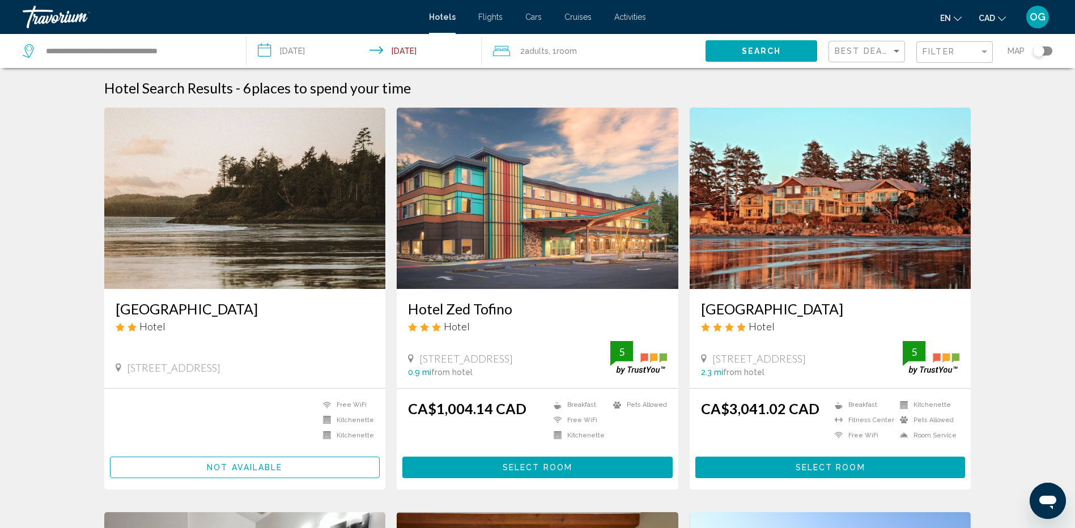
click at [324, 55] on input "**********" at bounding box center [367, 52] width 240 height 37
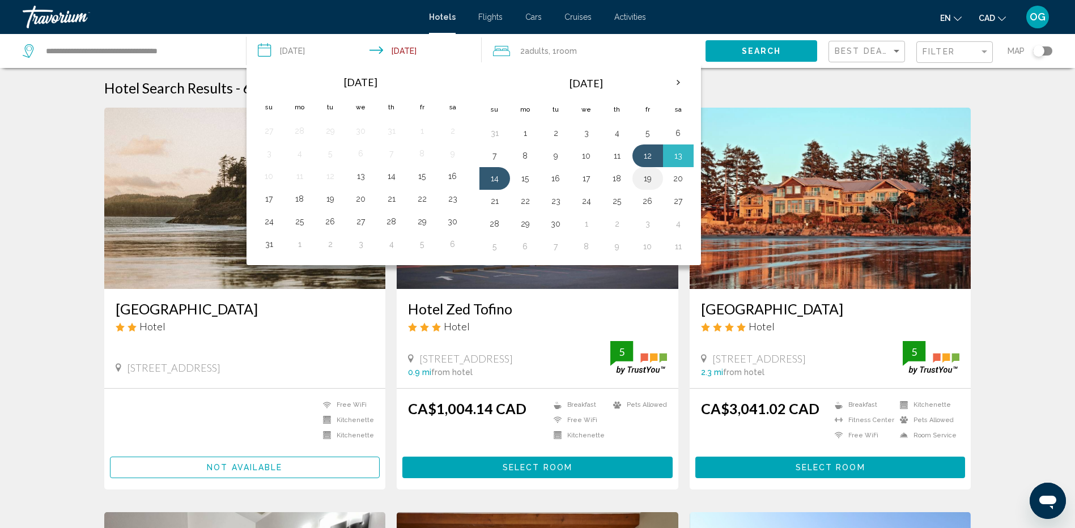
click at [650, 181] on button "19" at bounding box center [648, 179] width 18 height 16
click at [492, 202] on button "21" at bounding box center [495, 201] width 18 height 16
type input "**********"
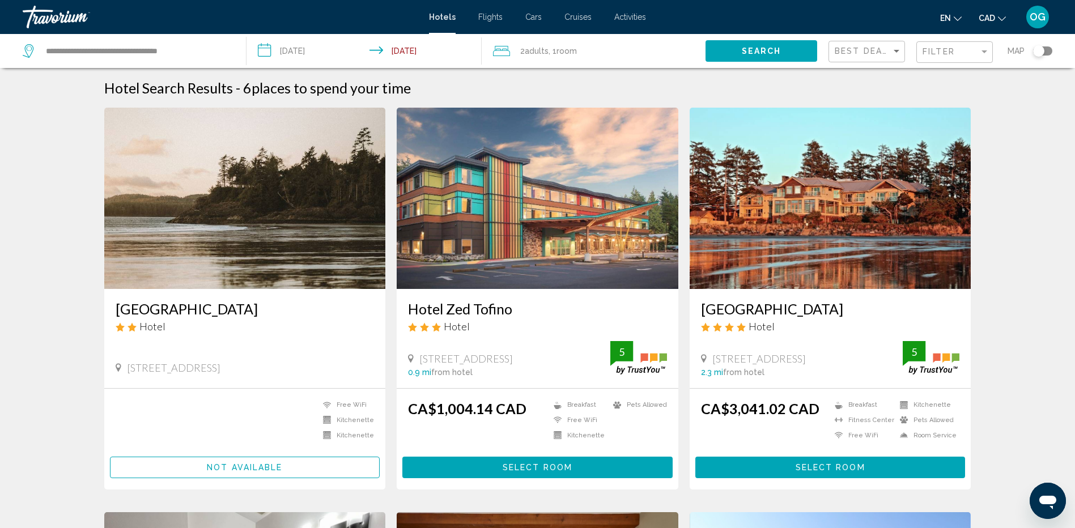
click at [772, 53] on span "Search" at bounding box center [762, 51] width 40 height 9
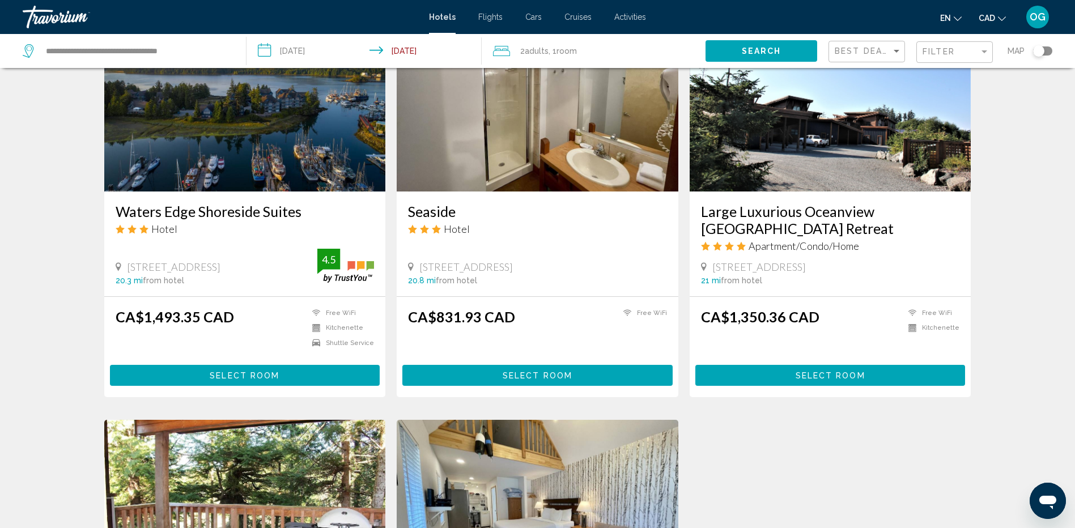
scroll to position [453, 0]
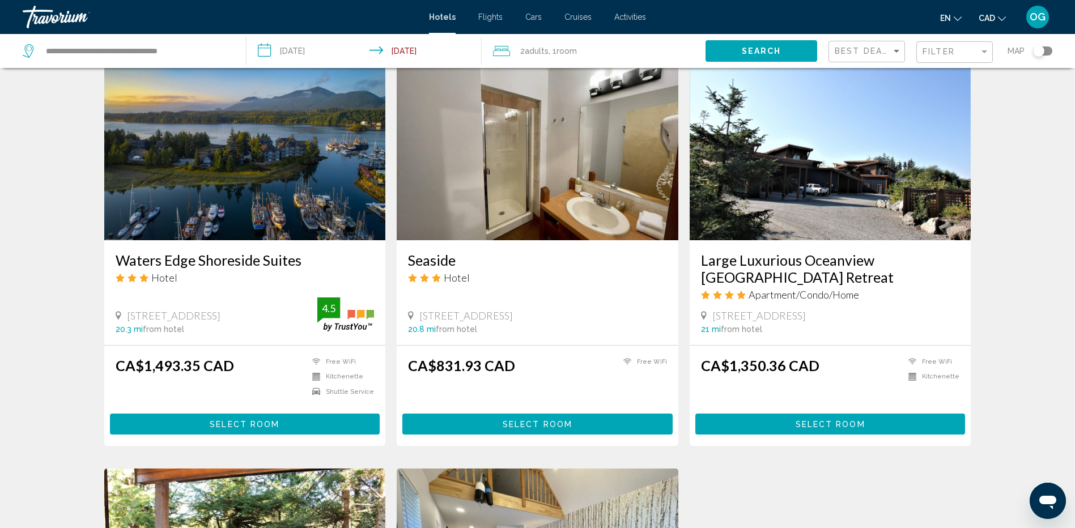
click at [584, 196] on img "Main content" at bounding box center [538, 149] width 282 height 181
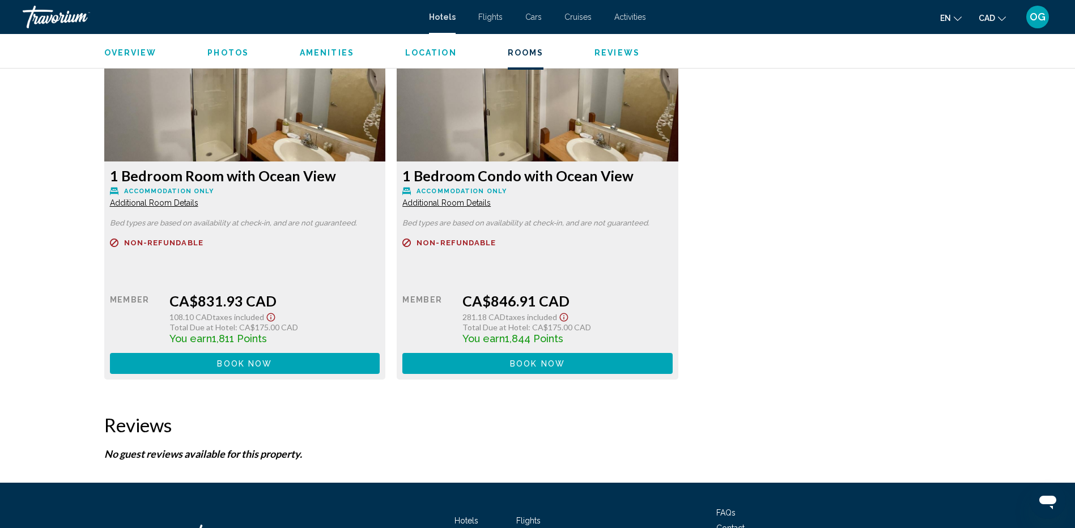
scroll to position [1587, 0]
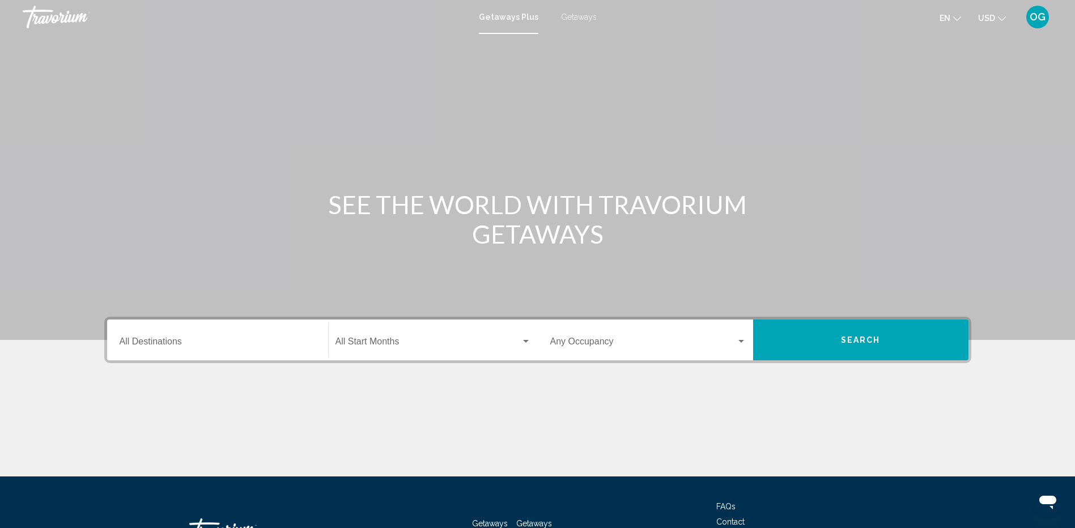
click at [193, 341] on input "Destination All Destinations" at bounding box center [218, 344] width 196 height 10
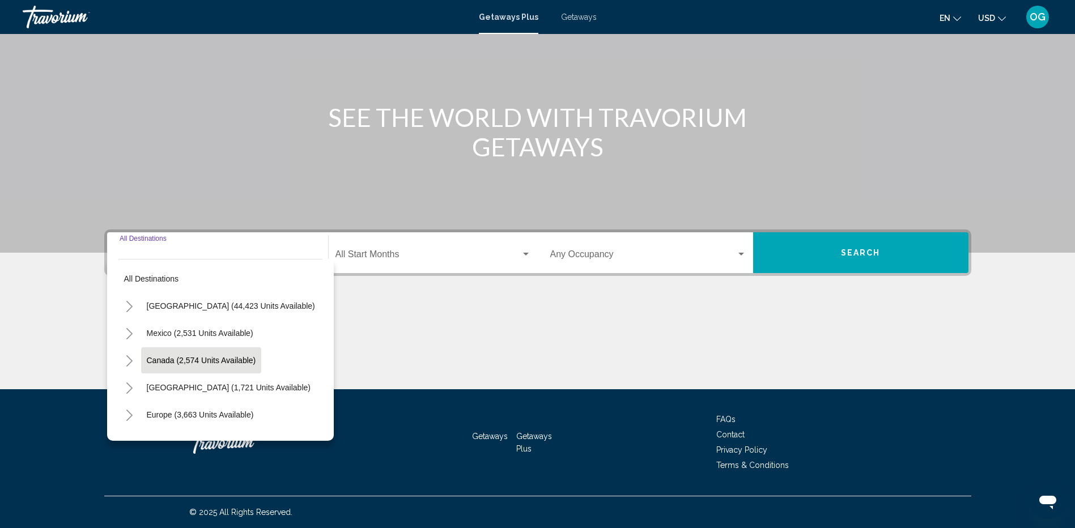
scroll to position [57, 0]
click at [133, 359] on icon "Toggle Europe (3,663 units available)" at bounding box center [129, 358] width 9 height 11
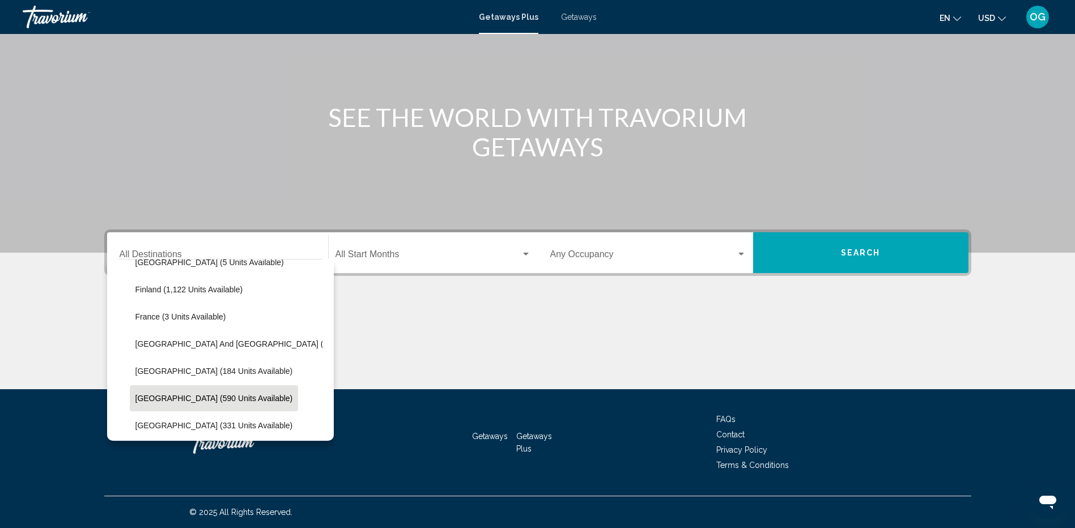
scroll to position [283, 0]
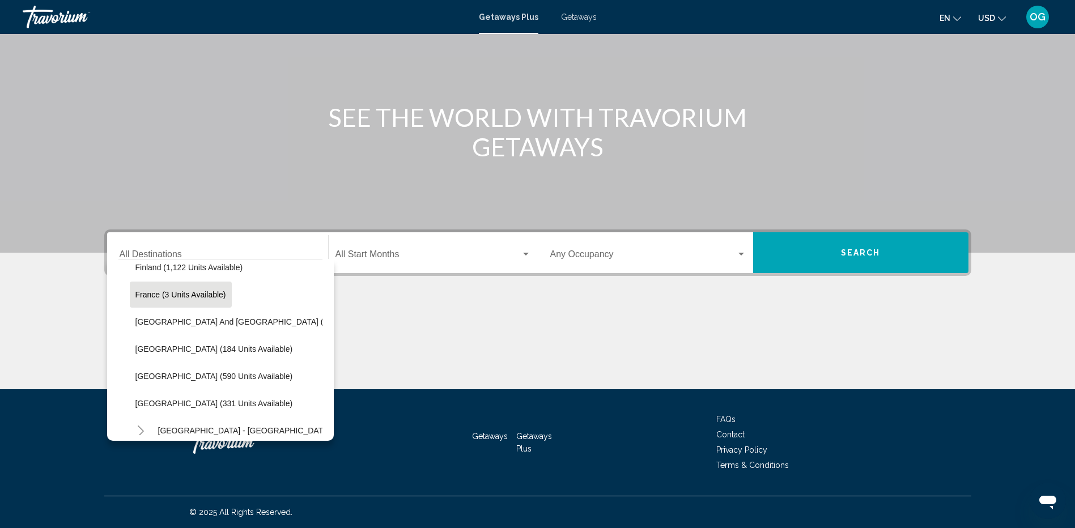
click at [162, 288] on button "France (3 units available)" at bounding box center [181, 295] width 102 height 26
type input "**********"
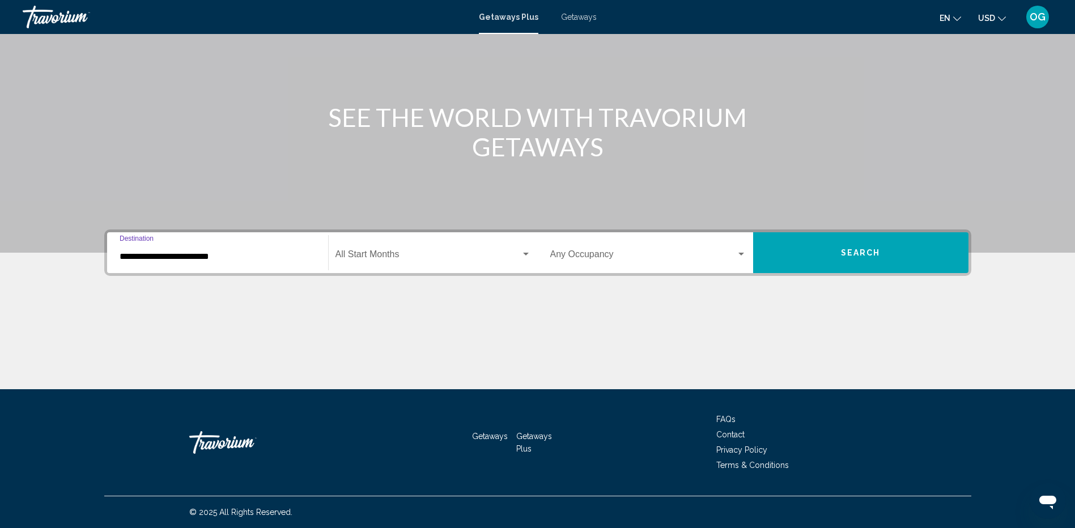
click at [362, 250] on div "Start Month All Start Months" at bounding box center [433, 253] width 196 height 36
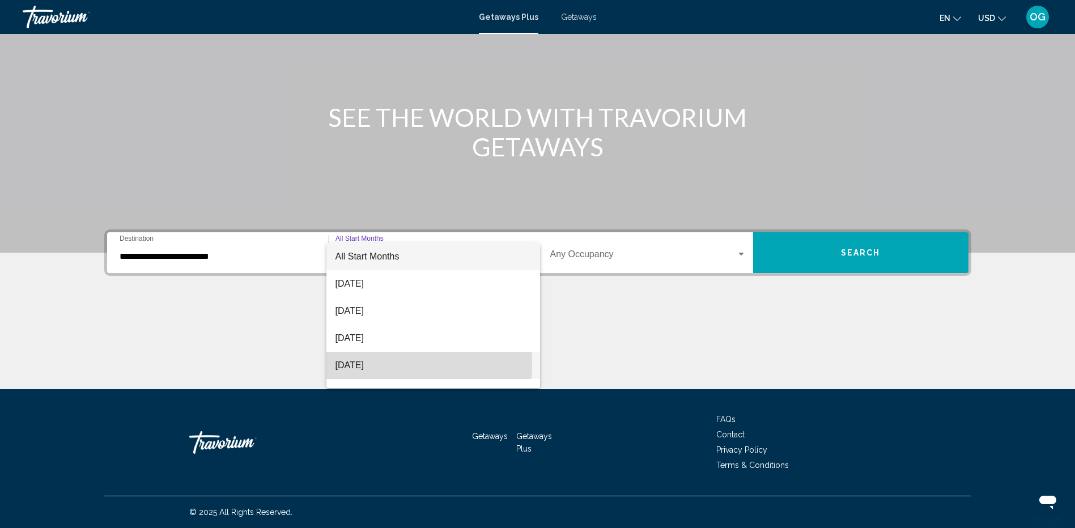
click at [365, 364] on span "[DATE]" at bounding box center [433, 365] width 196 height 27
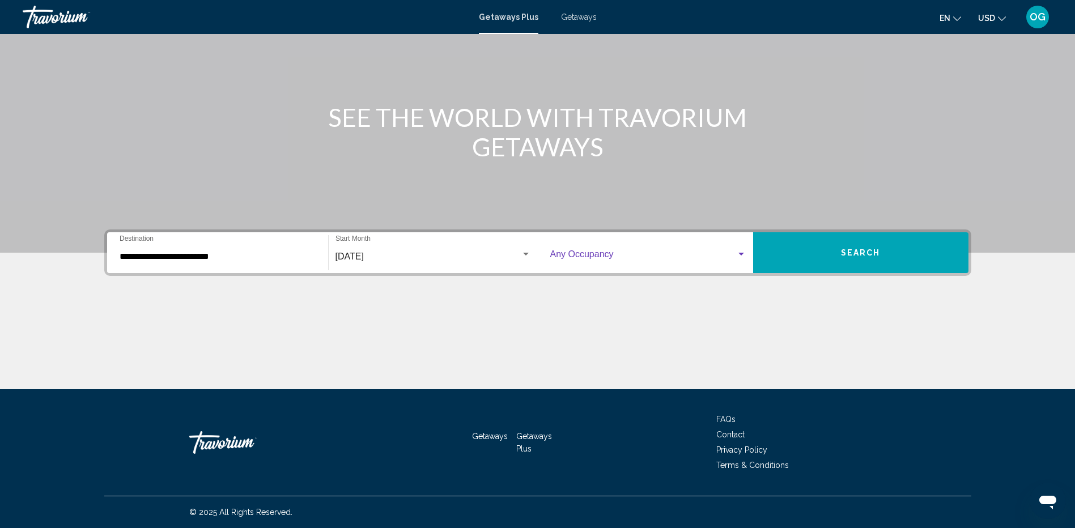
click at [623, 258] on span "Search widget" at bounding box center [643, 257] width 186 height 10
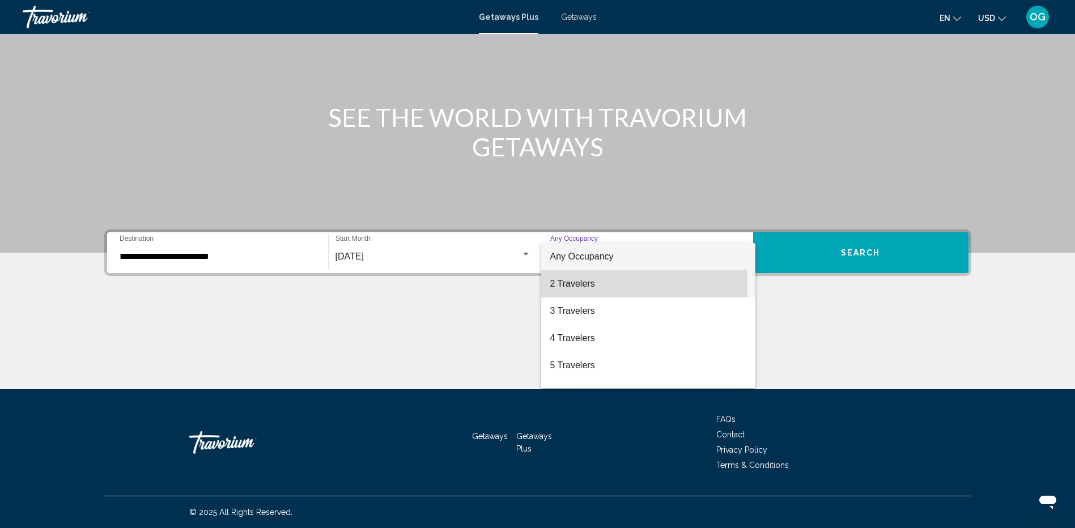
click at [606, 284] on span "2 Travelers" at bounding box center [648, 283] width 196 height 27
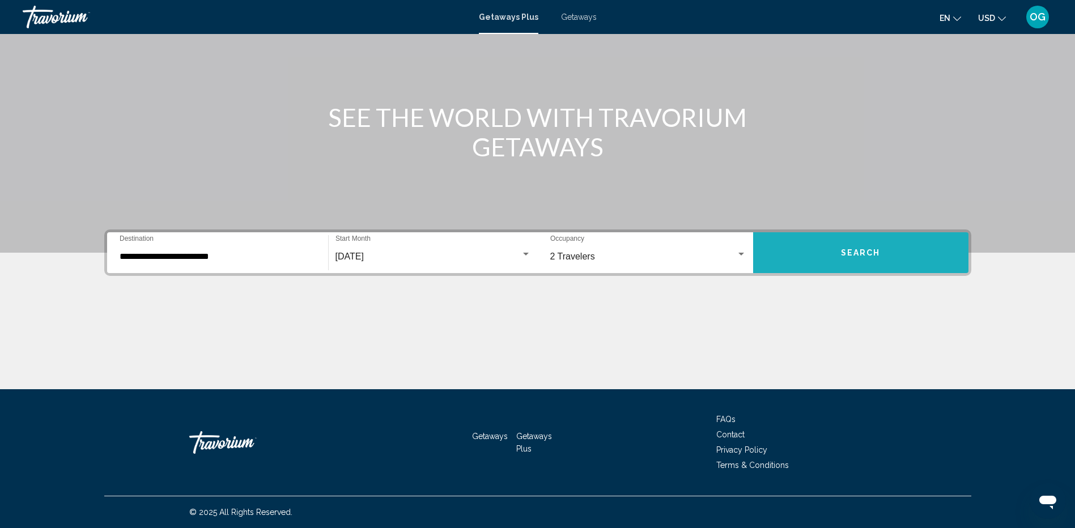
click at [818, 252] on button "Search" at bounding box center [860, 252] width 215 height 41
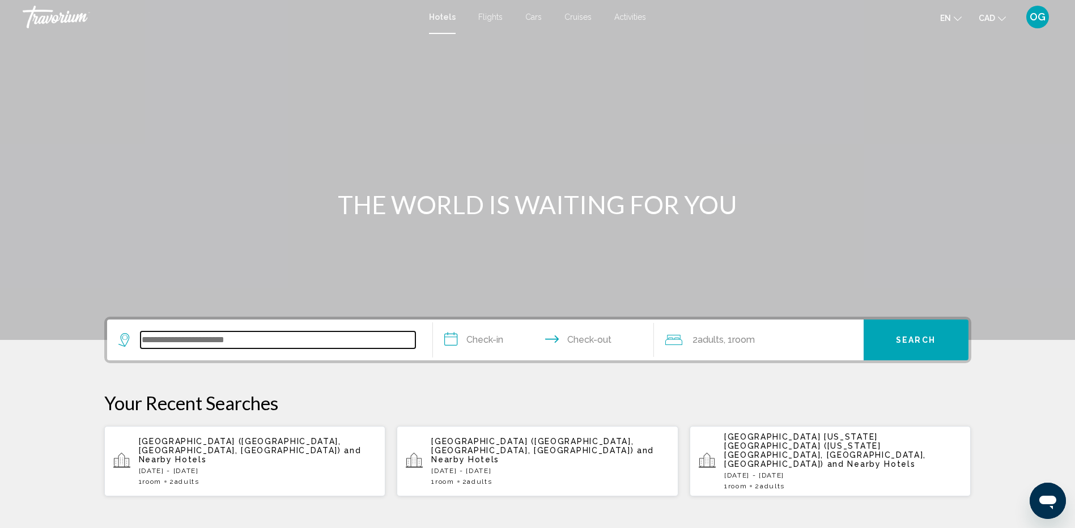
drag, startPoint x: 228, startPoint y: 342, endPoint x: 235, endPoint y: 339, distance: 7.6
click at [228, 342] on input "Search widget" at bounding box center [278, 340] width 275 height 17
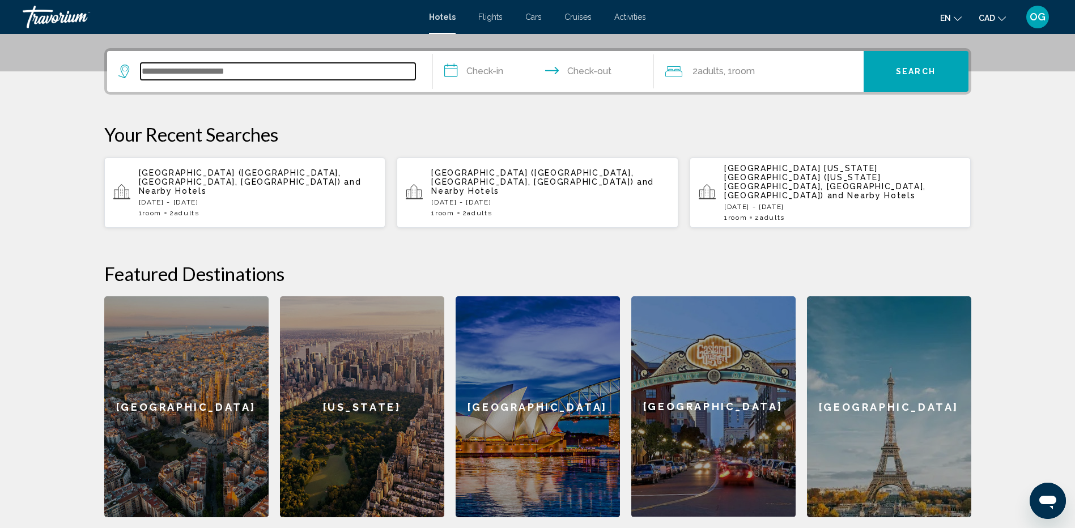
scroll to position [280, 0]
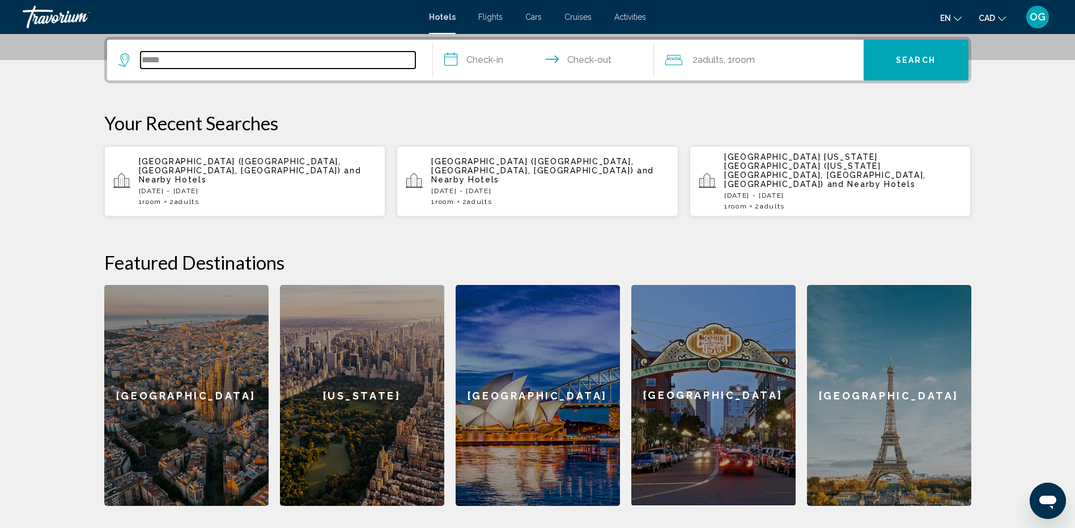
type input "******"
